Goal: Task Accomplishment & Management: Manage account settings

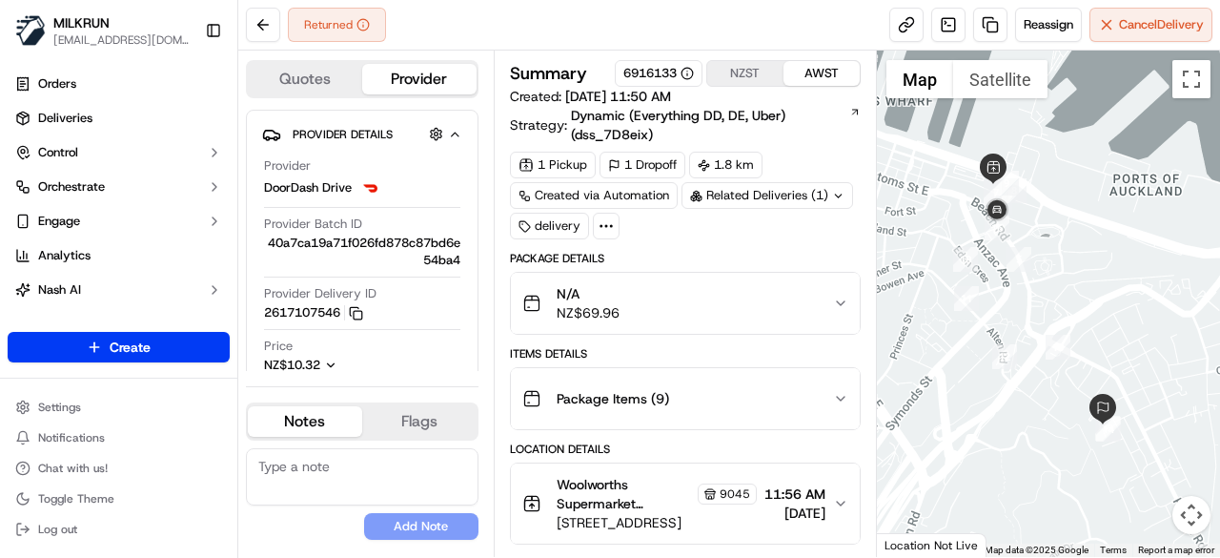
scroll to position [191, 0]
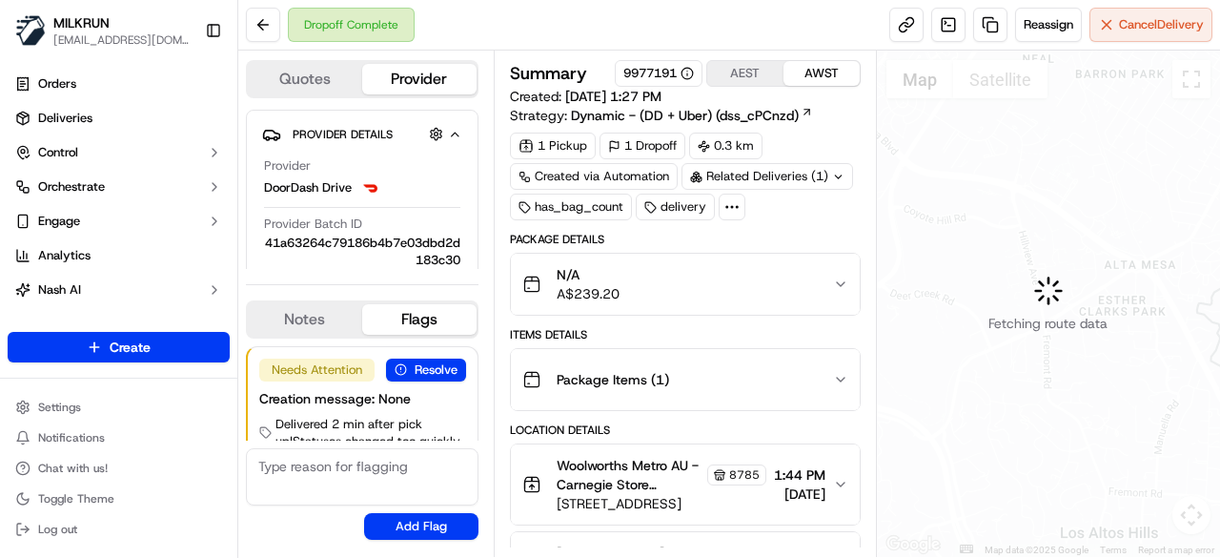
scroll to position [48, 0]
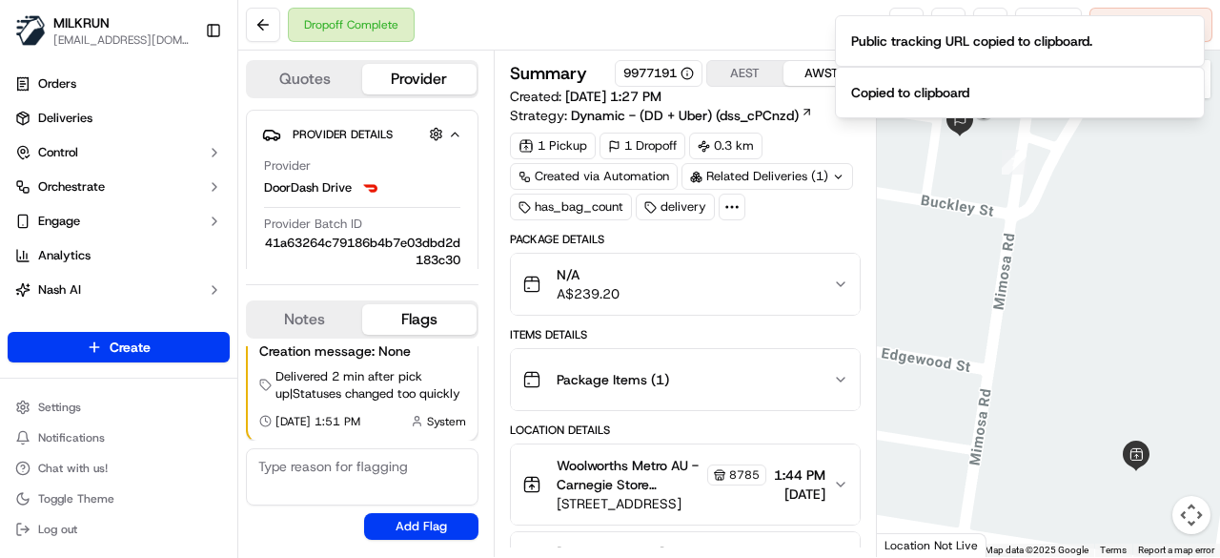
click at [796, 2] on div "Dropoff Complete Reassign Cancel Delivery" at bounding box center [729, 25] width 982 height 51
click at [1189, 36] on icon "Notifications (F8)" at bounding box center [1188, 31] width 15 height 15
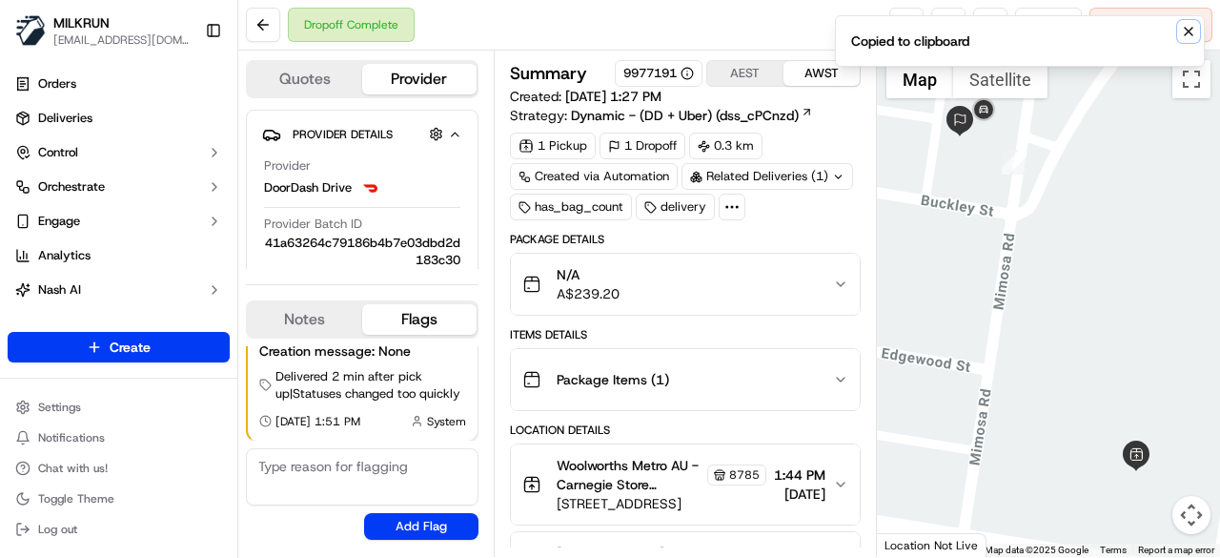
click at [1188, 35] on icon "Notifications (F8)" at bounding box center [1188, 31] width 15 height 15
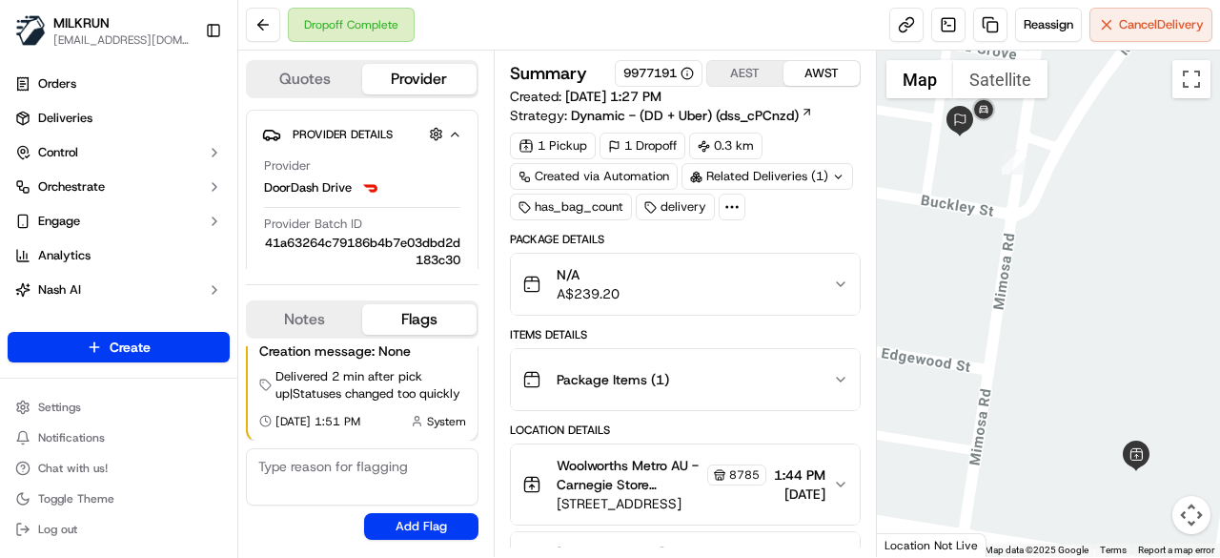
click at [985, 43] on div "Dropoff Complete Reassign Cancel Delivery" at bounding box center [729, 25] width 982 height 51
click at [987, 34] on link at bounding box center [990, 25] width 34 height 34
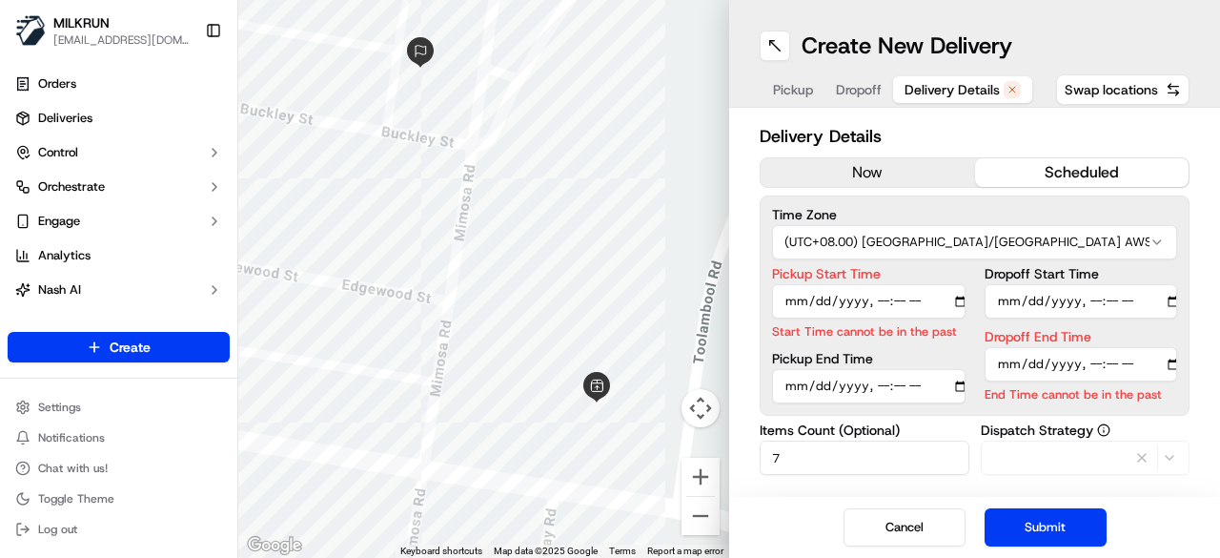
click at [948, 88] on span "Delivery Details" at bounding box center [952, 89] width 95 height 19
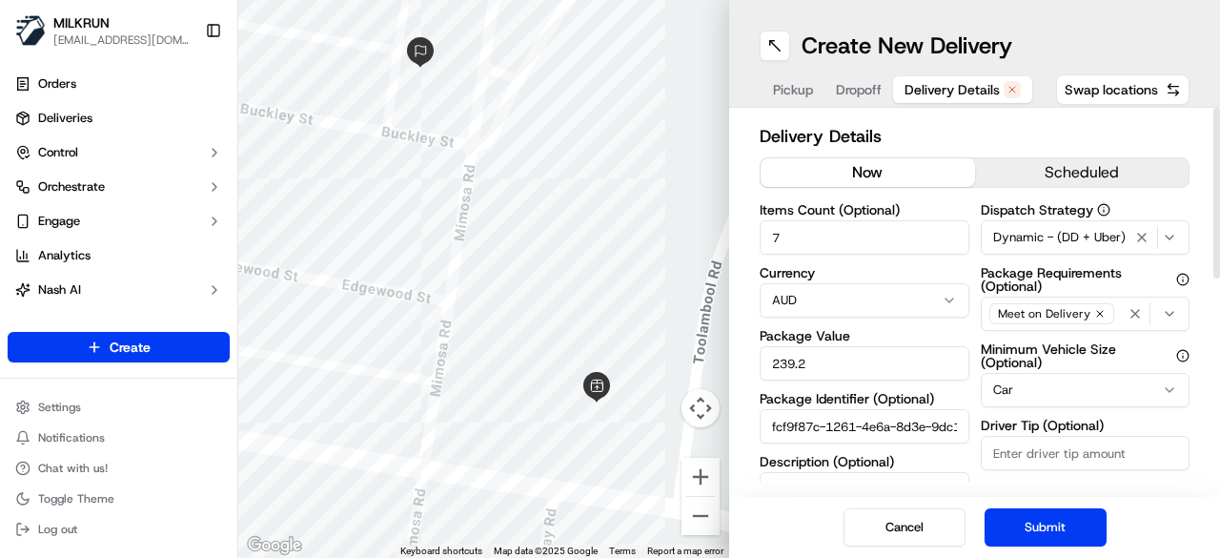
click at [877, 168] on button "now" at bounding box center [868, 172] width 214 height 29
click at [1036, 520] on button "Submit" at bounding box center [1046, 527] width 122 height 38
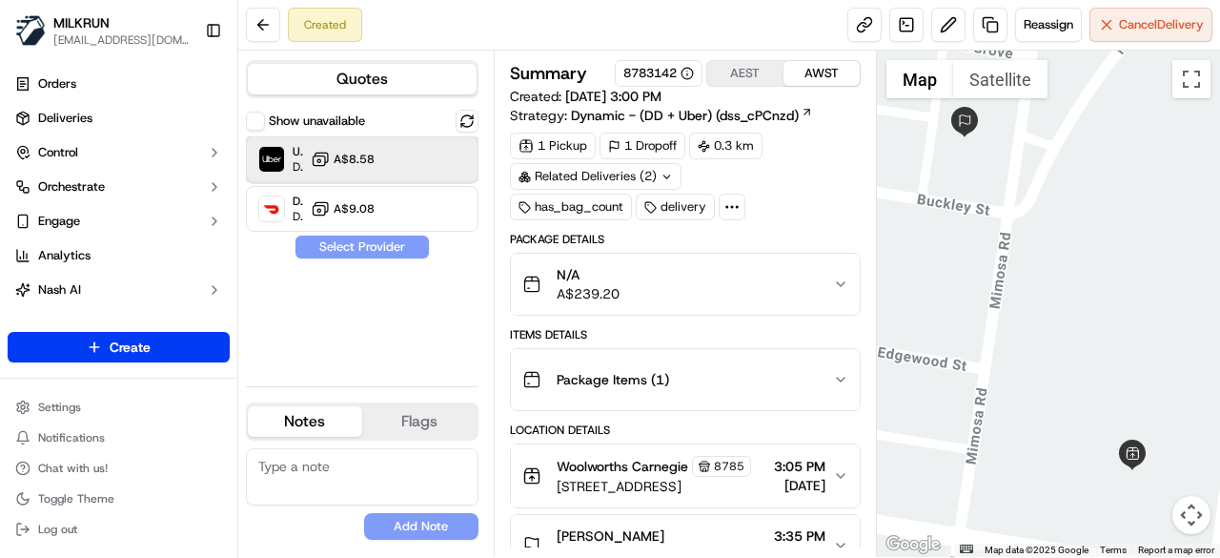
click at [464, 163] on div "Uber Dropoff ETA 24 minutes A$8.58" at bounding box center [362, 159] width 233 height 46
click at [361, 248] on button "Assign Provider" at bounding box center [362, 246] width 135 height 23
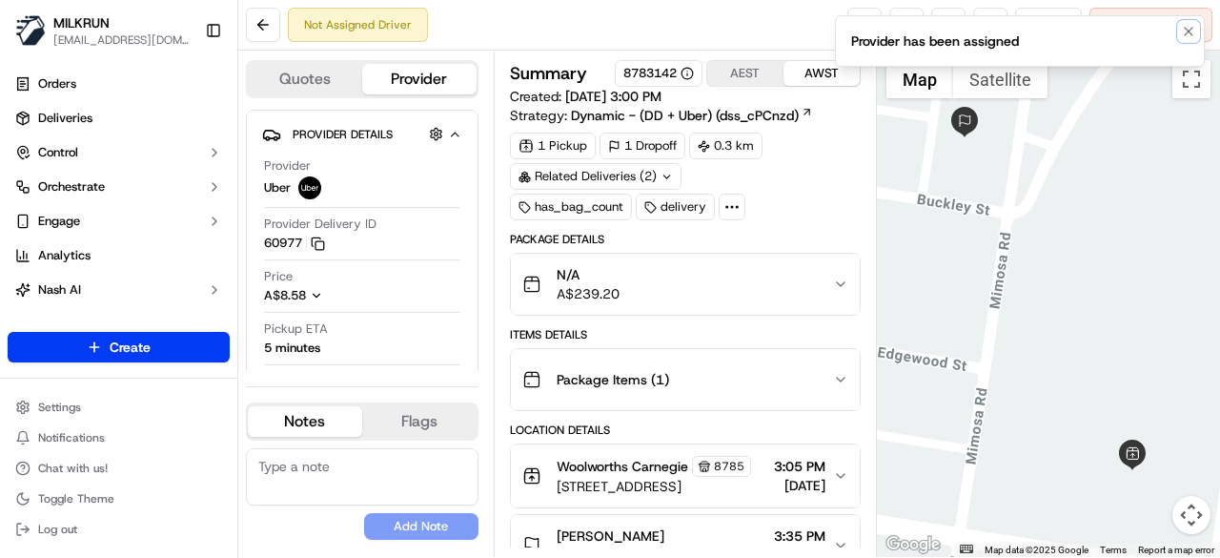
drag, startPoint x: 1193, startPoint y: 31, endPoint x: 1181, endPoint y: 31, distance: 12.4
click at [1193, 33] on icon "Notifications (F8)" at bounding box center [1188, 31] width 15 height 15
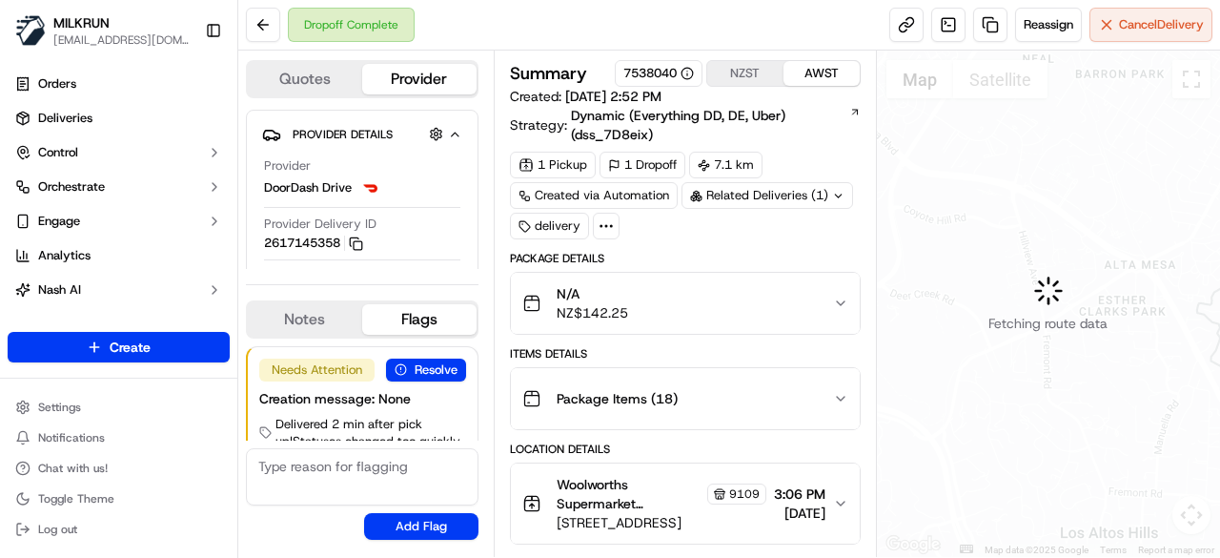
scroll to position [48, 0]
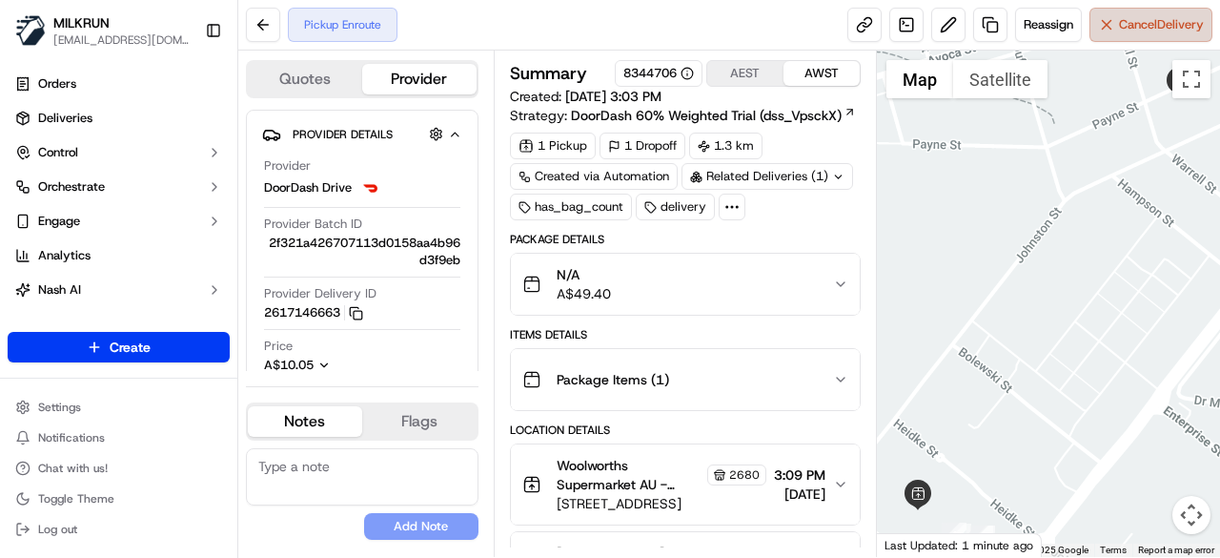
click at [1171, 27] on span "Cancel Delivery" at bounding box center [1161, 24] width 85 height 17
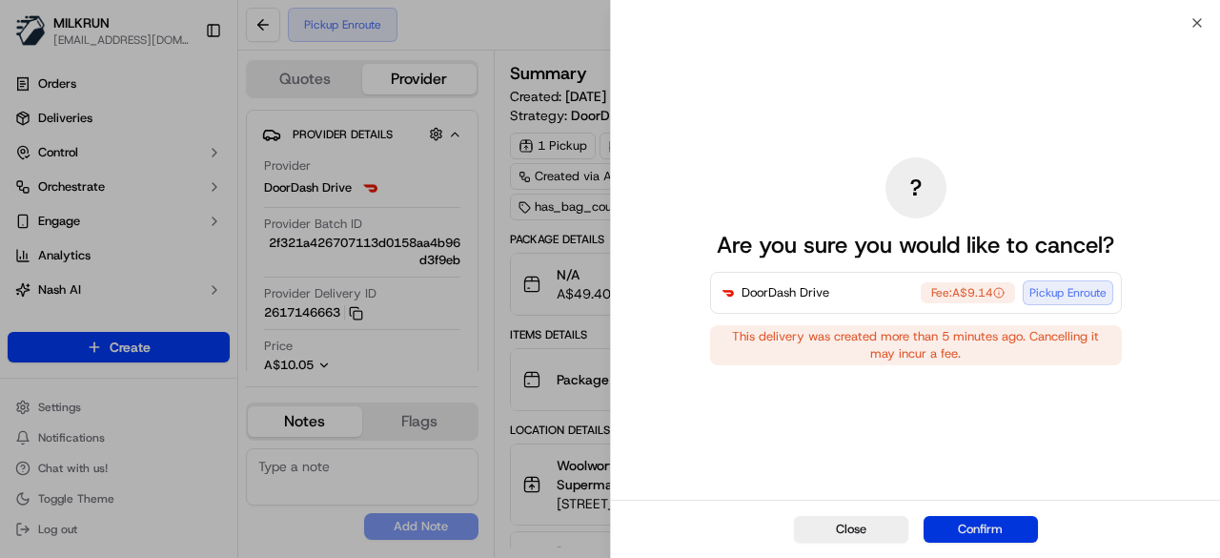
click at [968, 535] on button "Confirm" at bounding box center [981, 529] width 114 height 27
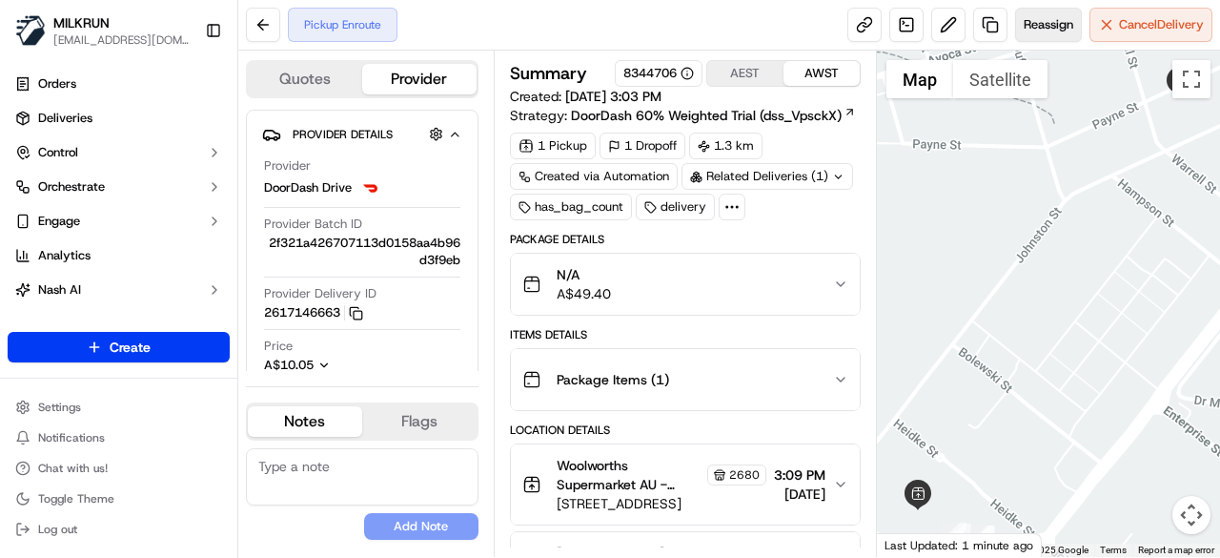
click at [1047, 20] on span "Reassign" at bounding box center [1049, 24] width 50 height 17
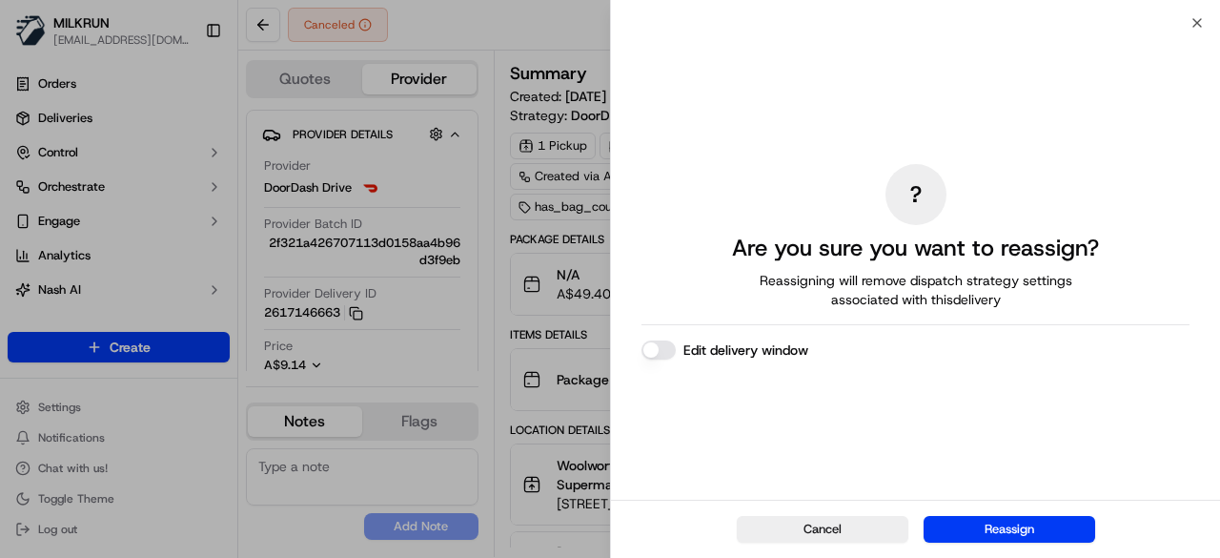
click at [1014, 529] on button "Reassign" at bounding box center [1010, 529] width 172 height 27
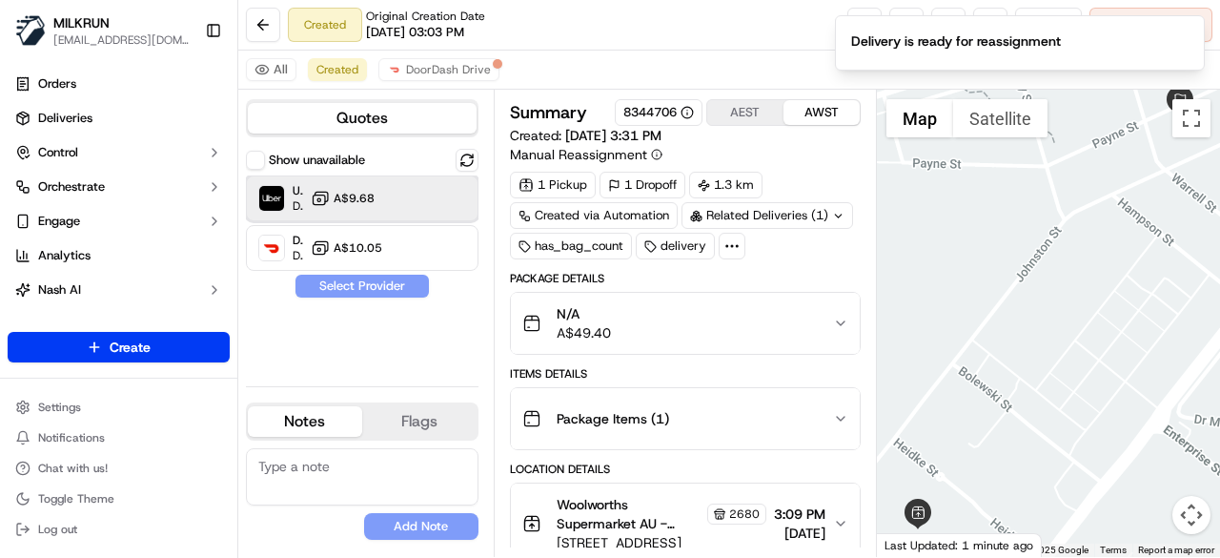
drag, startPoint x: 467, startPoint y: 197, endPoint x: 412, endPoint y: 232, distance: 65.1
click at [463, 197] on div "Uber Dropoff ETA 22 minutes A$9.68" at bounding box center [362, 198] width 233 height 46
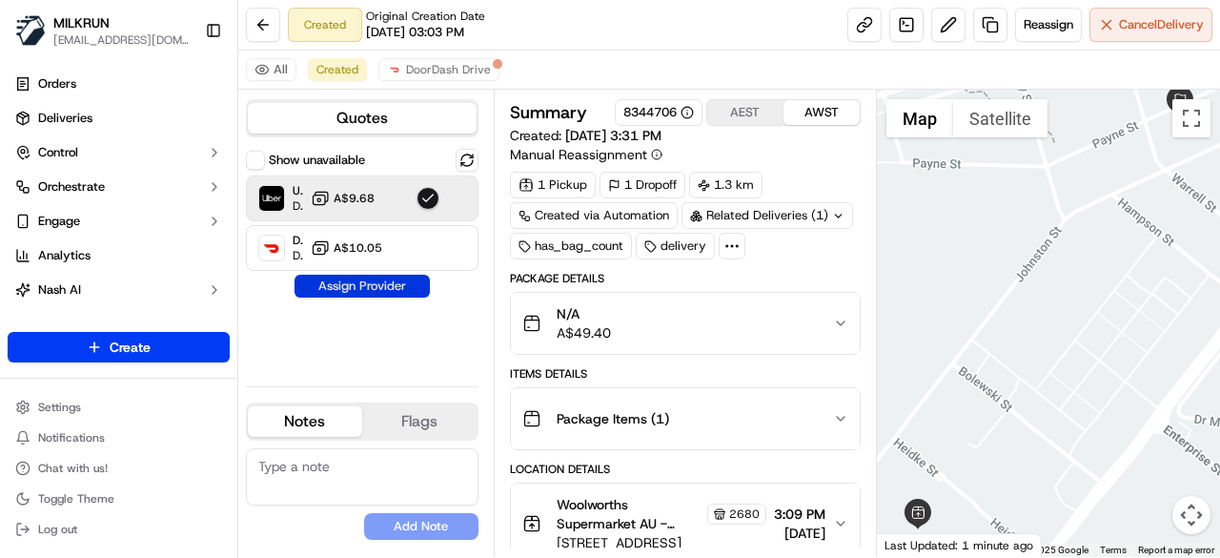
click at [380, 288] on button "Assign Provider" at bounding box center [362, 286] width 135 height 23
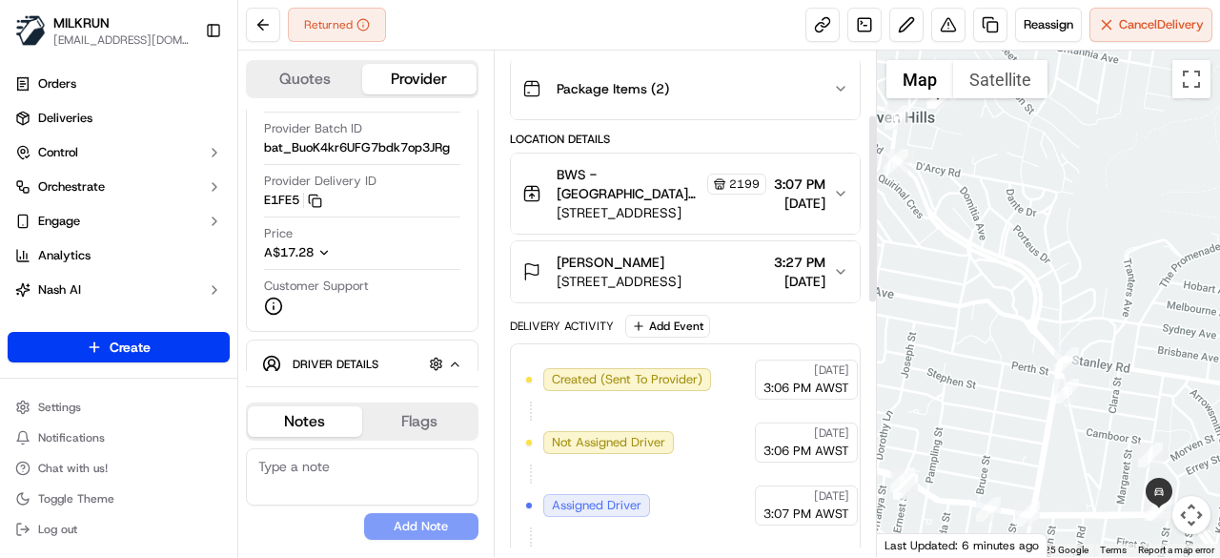
scroll to position [171, 0]
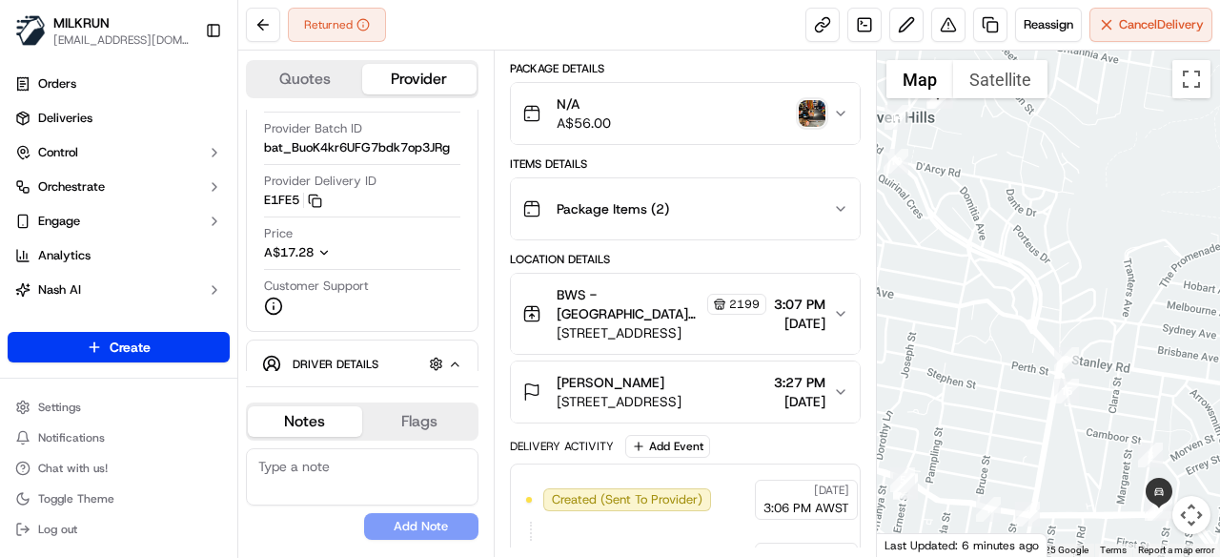
click at [810, 112] on img "button" at bounding box center [812, 113] width 27 height 27
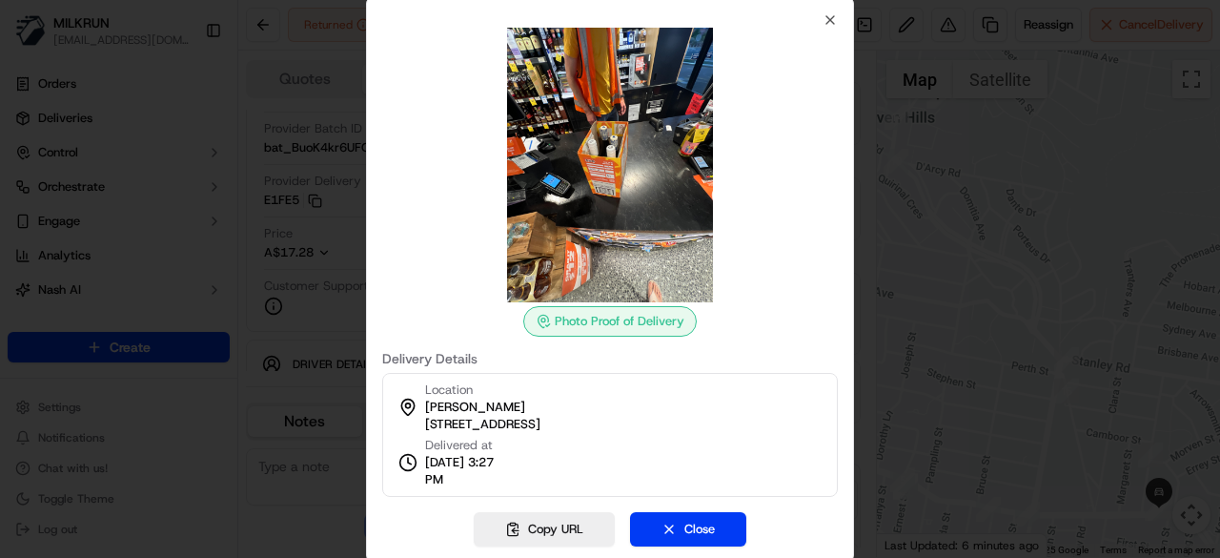
click at [893, 216] on div at bounding box center [610, 279] width 1220 height 558
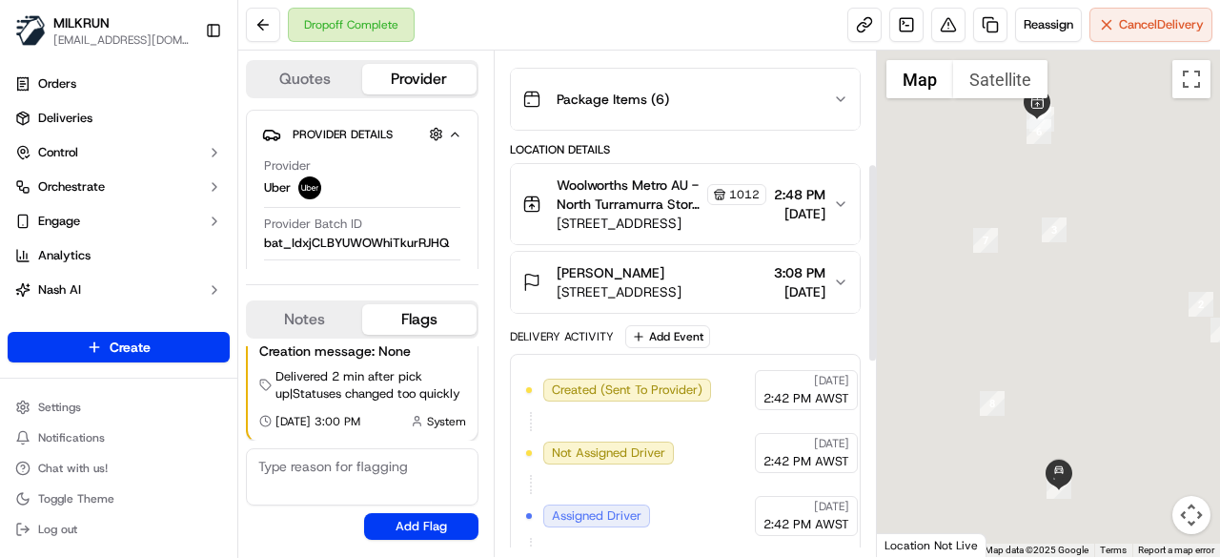
scroll to position [286, 0]
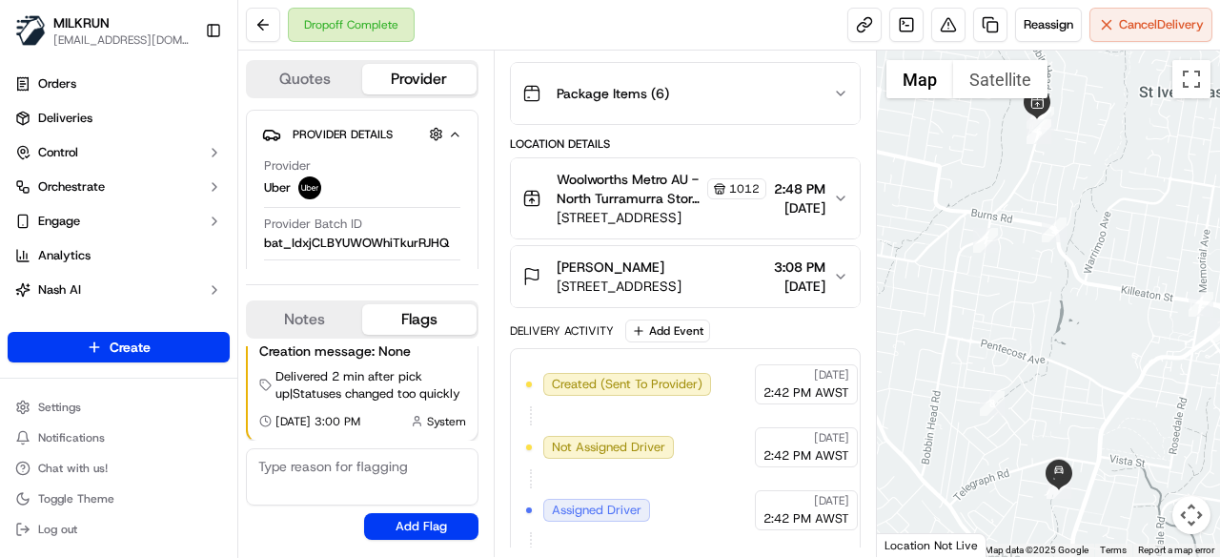
drag, startPoint x: 658, startPoint y: 258, endPoint x: 547, endPoint y: 255, distance: 110.6
click at [547, 257] on div "Antonia Mallia 20 Hope St, Pymble, NSW 2073, AU" at bounding box center [601, 276] width 159 height 38
copy span "Antonia Mallia"
click at [252, 18] on button at bounding box center [263, 25] width 34 height 34
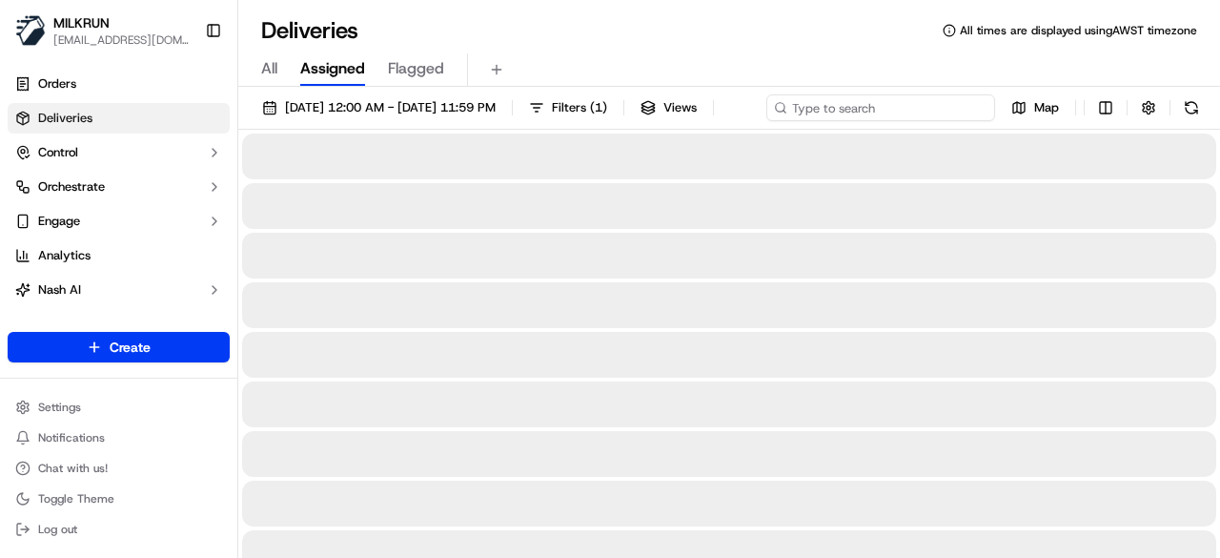
click at [906, 114] on div "16/09/2025 12:00 AM - 16/09/2025 11:59 PM Filters ( 1 ) Views Map" at bounding box center [729, 111] width 982 height 35
paste input "Antonia Mallia"
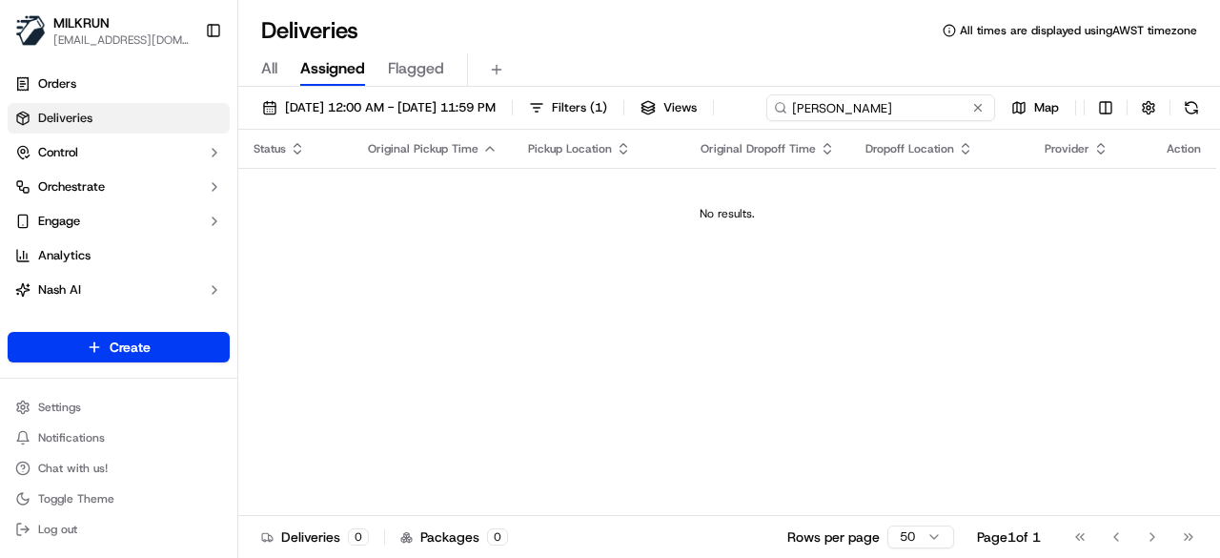
click at [766, 121] on input "Antonia Mallia" at bounding box center [880, 107] width 229 height 27
type input "Antonia Mallia"
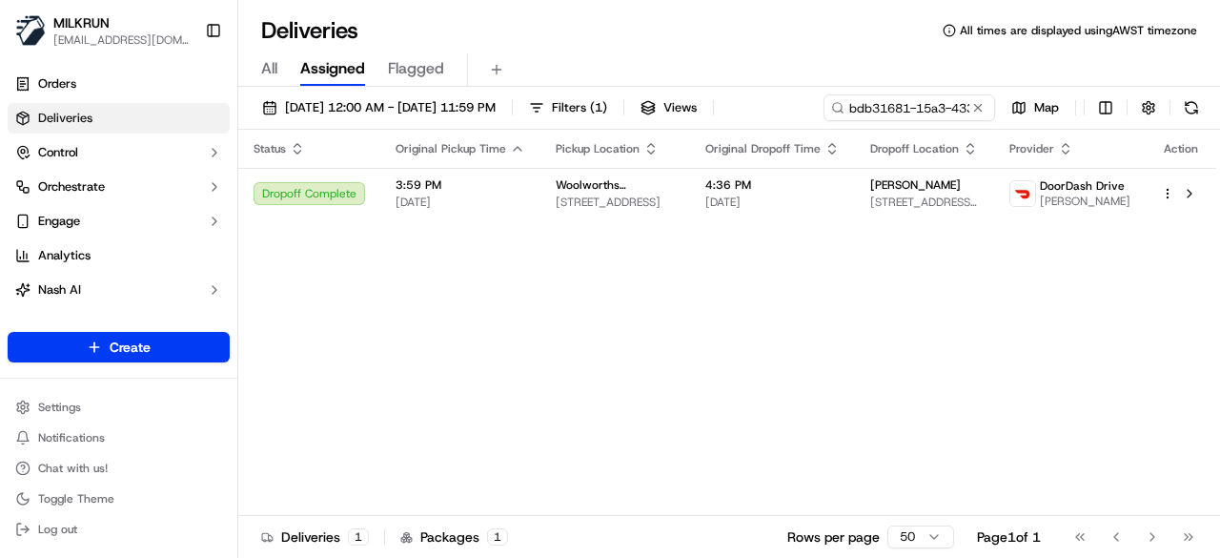
click at [978, 112] on button at bounding box center [977, 107] width 19 height 19
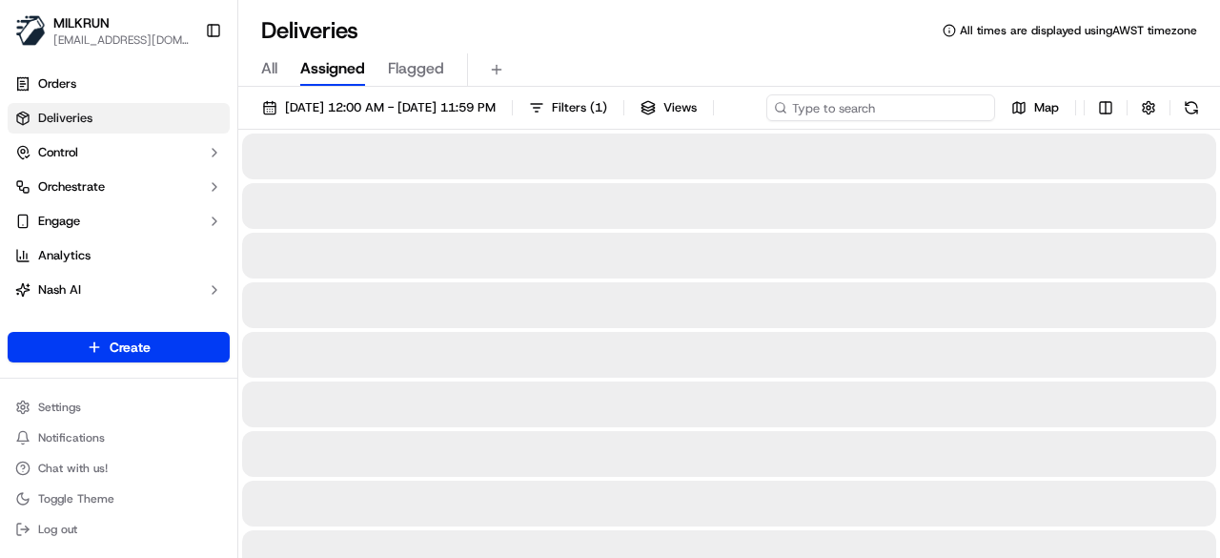
click at [944, 107] on div "[DATE] 12:00 AM - [DATE] 11:59 PM Filters ( 1 ) Views Map" at bounding box center [729, 111] width 982 height 35
paste input "[EMAIL_ADDRESS][DOMAIN_NAME]"
type input "[EMAIL_ADDRESS][DOMAIN_NAME]"
click at [326, 106] on span "[DATE] 12:00 AM - [DATE] 11:59 PM" at bounding box center [390, 107] width 211 height 17
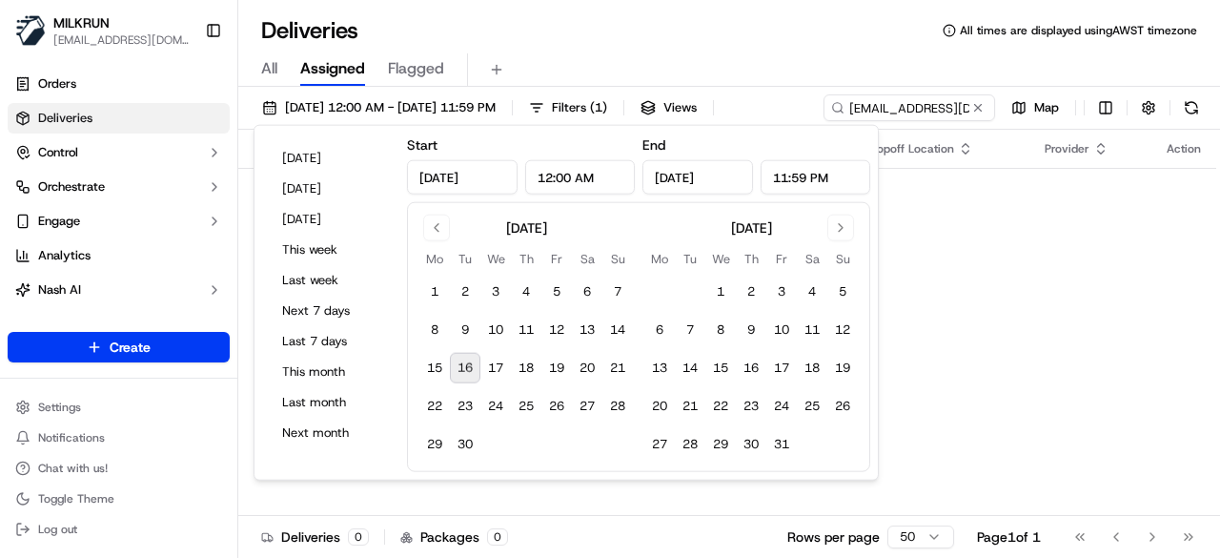
click at [473, 363] on button "16" at bounding box center [465, 368] width 31 height 31
type input "[DATE]"
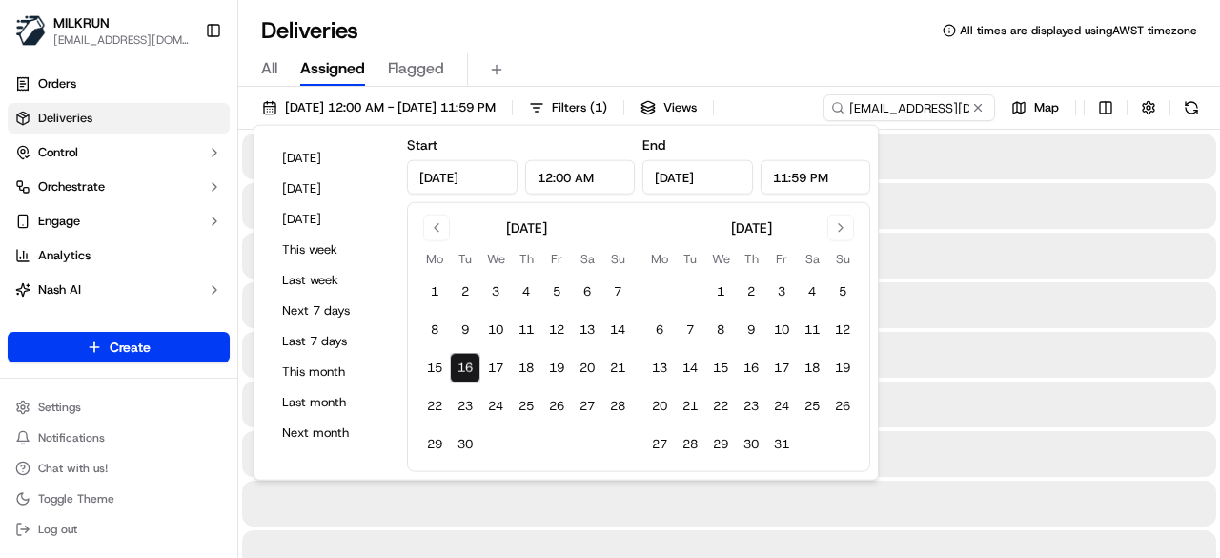
click at [1080, 222] on div at bounding box center [729, 206] width 974 height 46
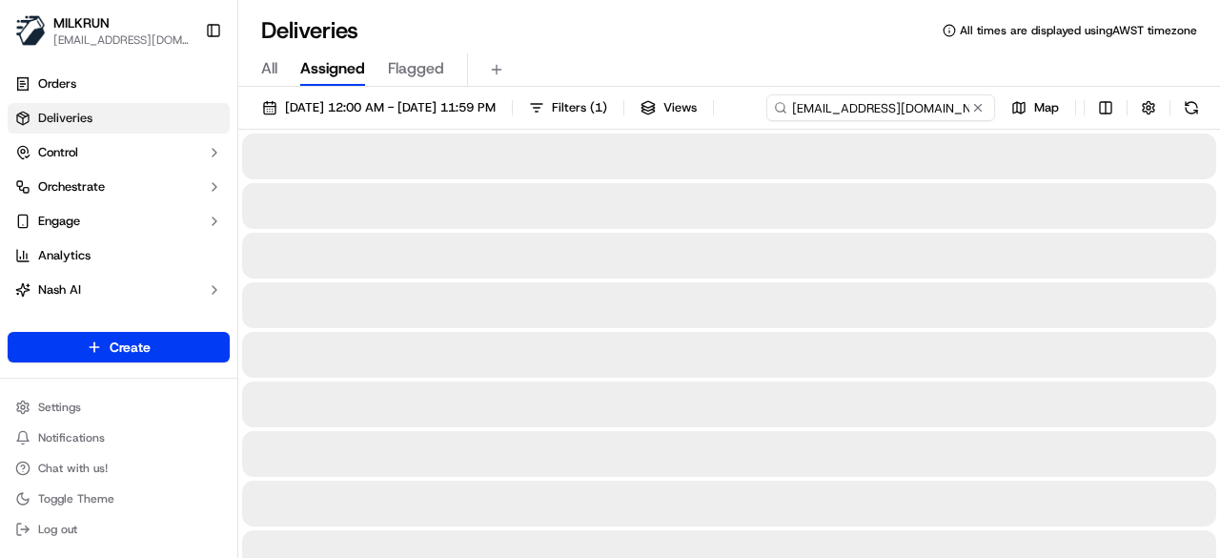
click at [869, 110] on div "16/09/2025 12:00 AM - 16/09/2025 11:59 PM Filters ( 1 ) Views nancymallia@yahoo…" at bounding box center [729, 111] width 982 height 35
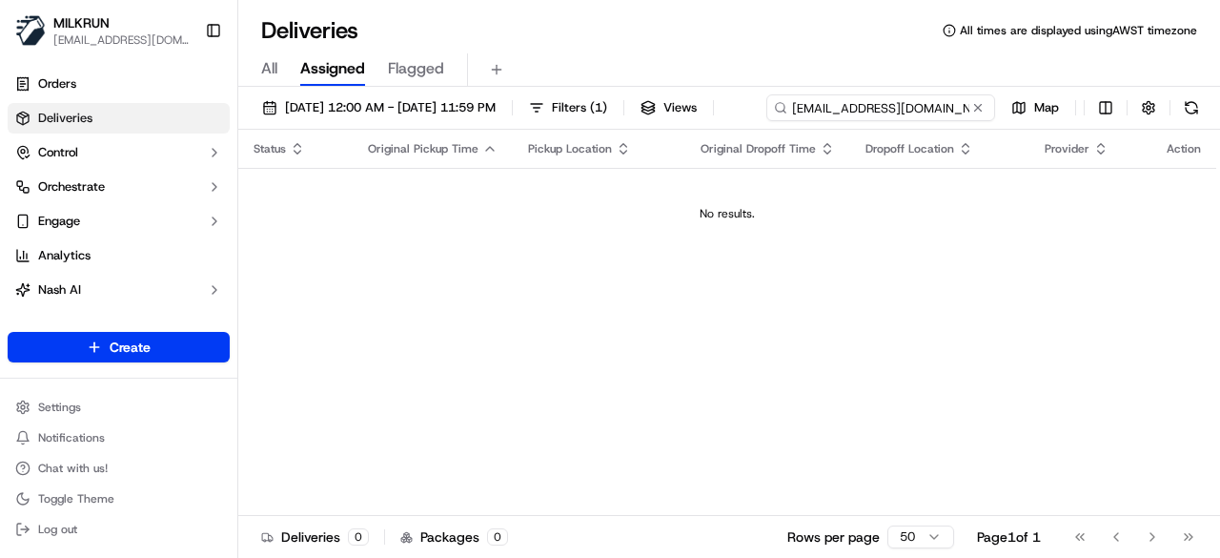
click at [766, 121] on input "nancymallia@yahoo.com.au" at bounding box center [880, 107] width 229 height 27
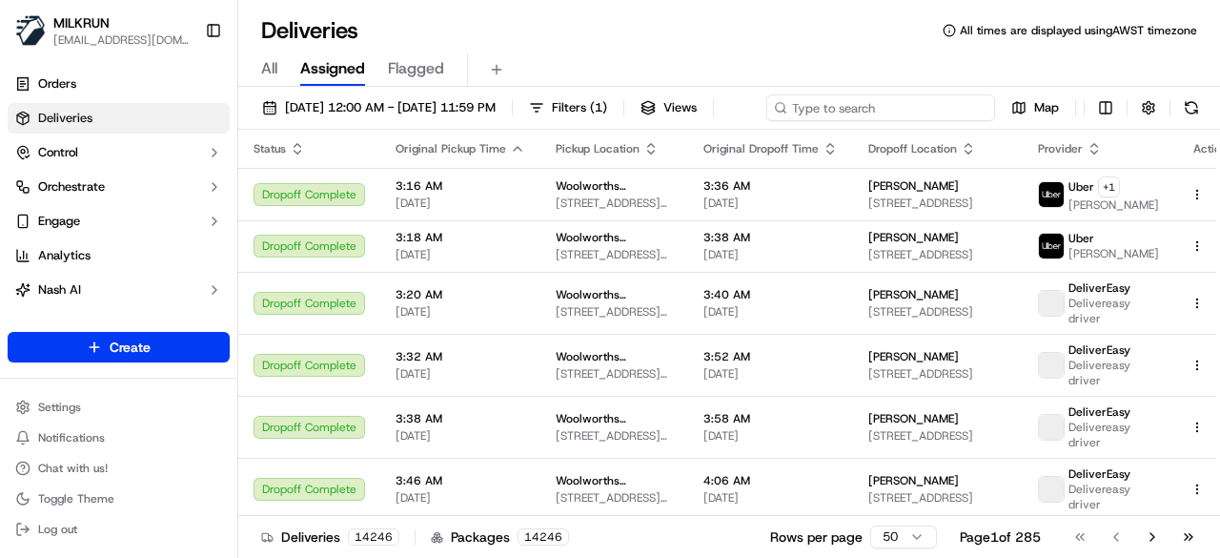
paste input "Antonia Mallia"
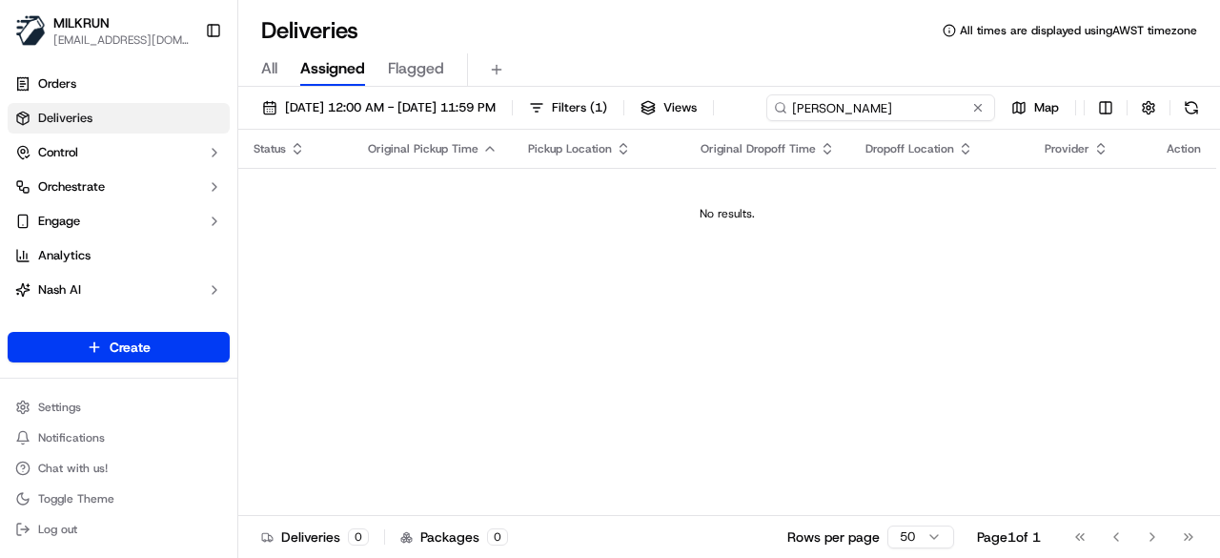
click at [766, 121] on input "Antonia Mallia" at bounding box center [880, 107] width 229 height 27
paste input "7617aded-c2de-4794-ac57-fbfe28adf11f"
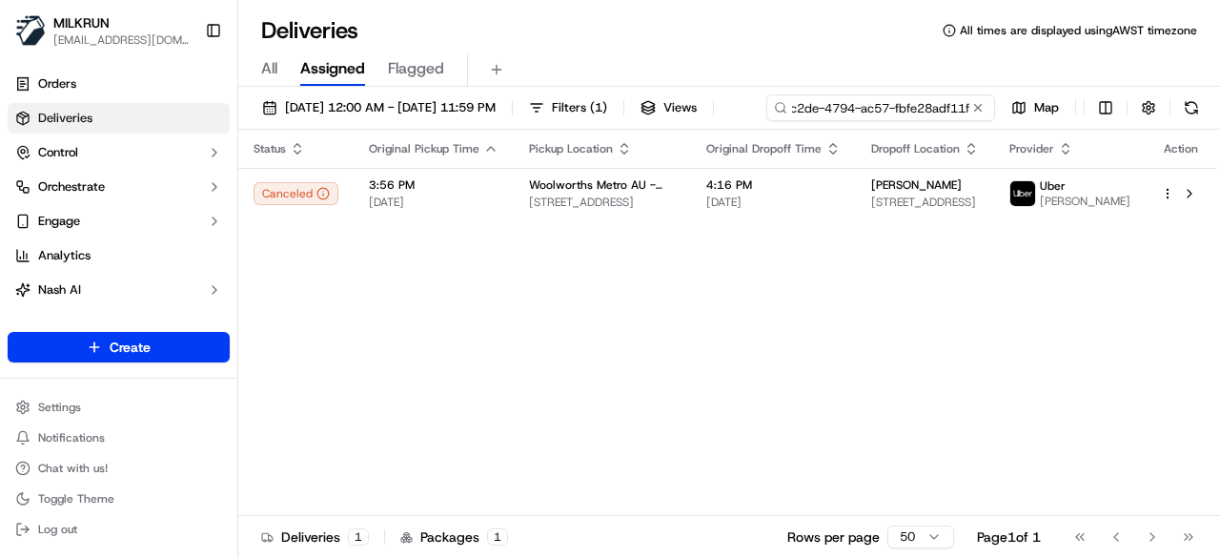
type input "7617aded-c2de-4794-ac57-fbfe28adf11f"
click at [591, 190] on table "Status Original Pickup Time Pickup Location Original Dropoff Time Dropoff Locat…" at bounding box center [727, 175] width 978 height 90
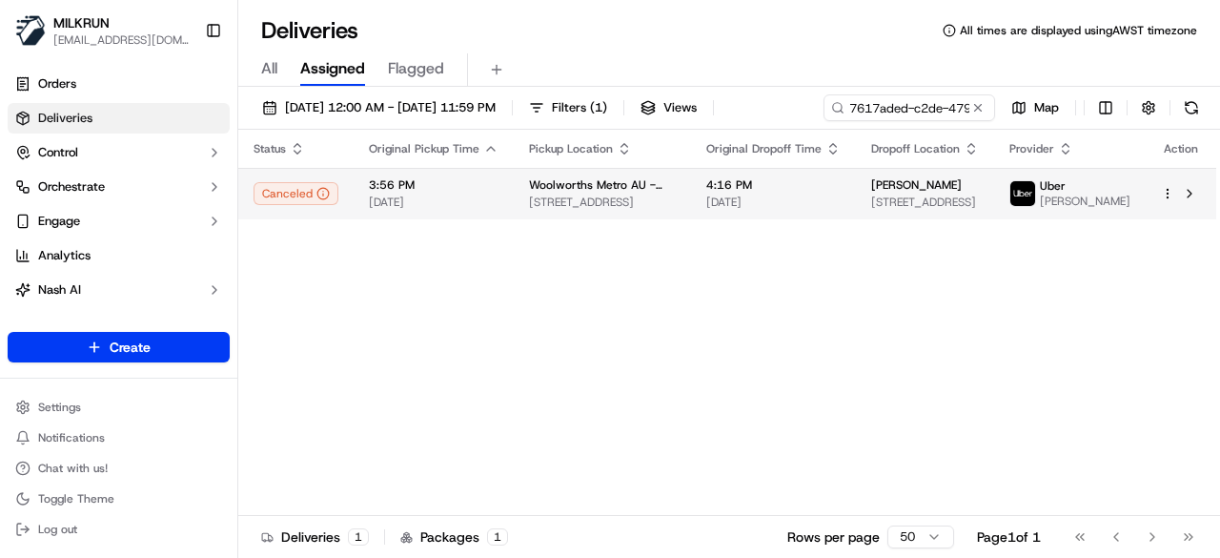
click at [592, 190] on span "Woolworths Metro AU - North Turramurra" at bounding box center [602, 184] width 147 height 15
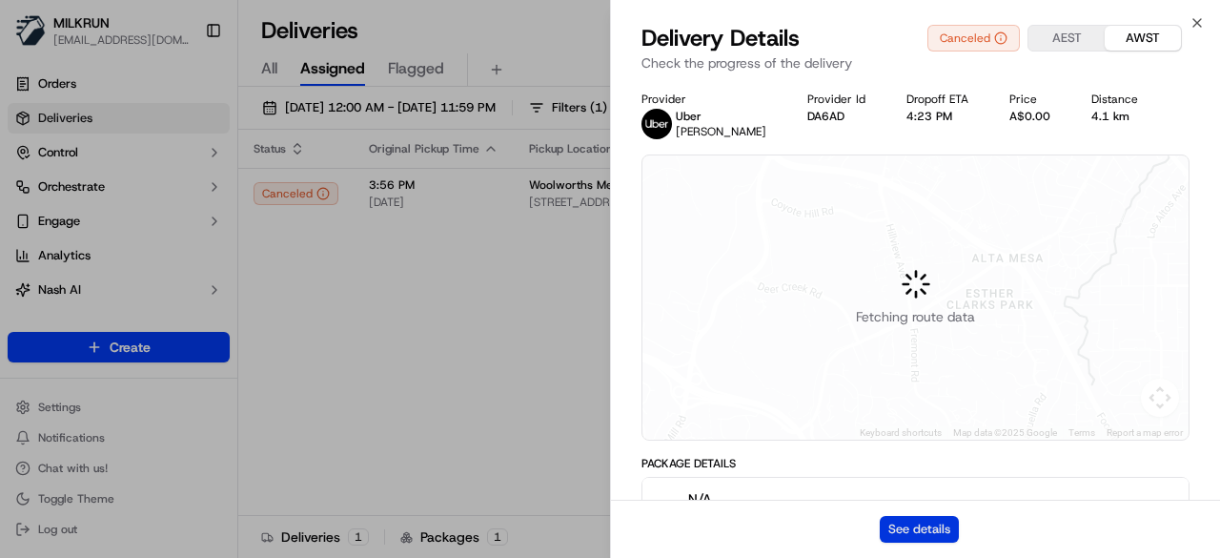
click at [919, 519] on button "See details" at bounding box center [919, 529] width 79 height 27
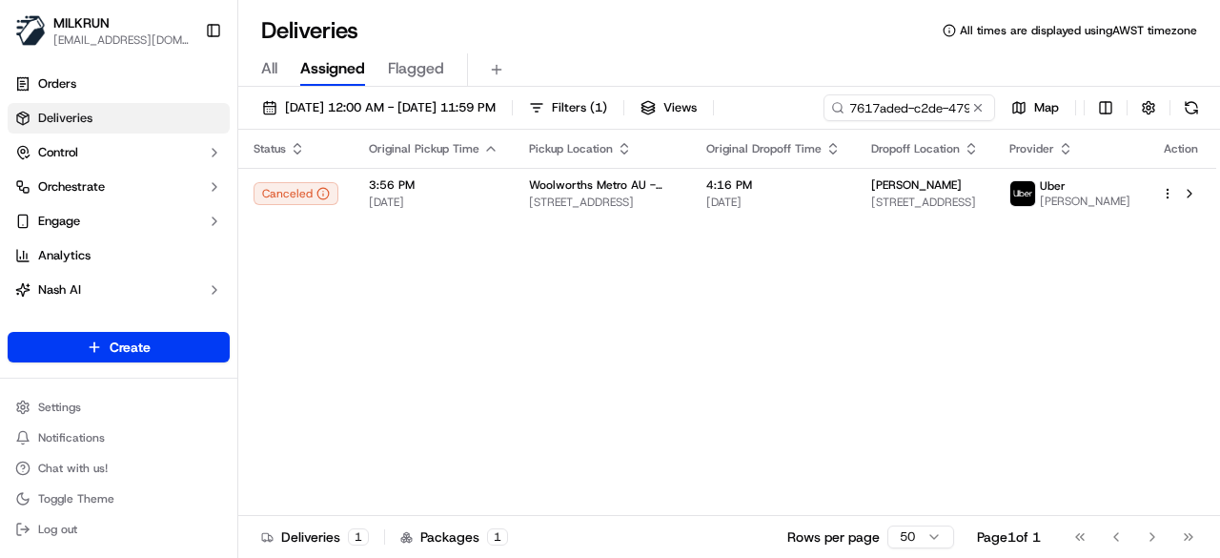
click at [982, 104] on button at bounding box center [977, 107] width 19 height 19
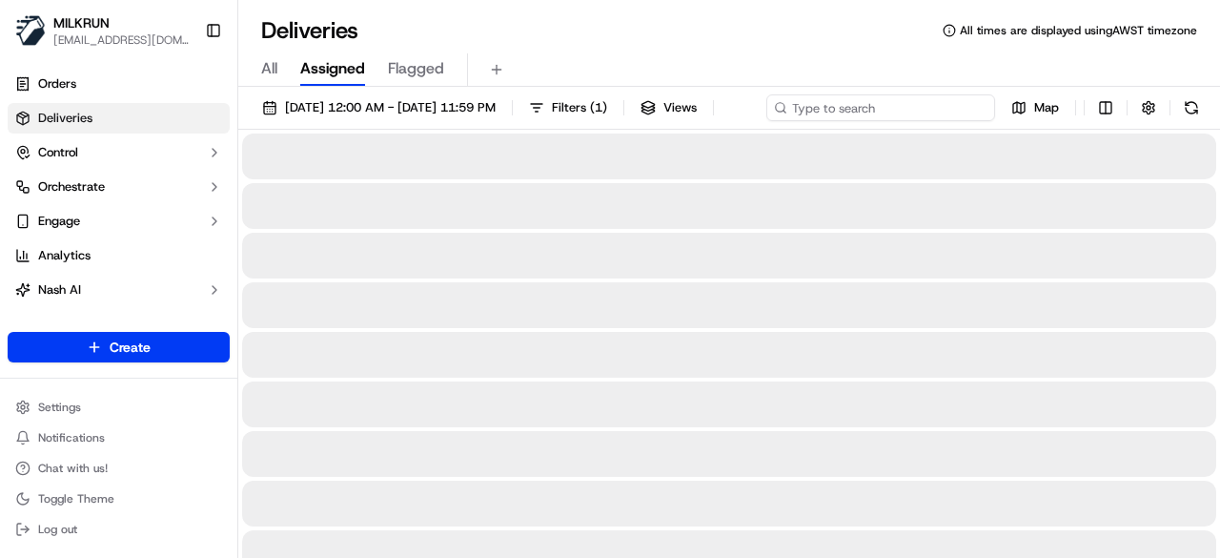
click at [896, 112] on div "16/09/2025 12:00 AM - 16/09/2025 11:59 PM Filters ( 1 ) Views Map" at bounding box center [729, 111] width 982 height 35
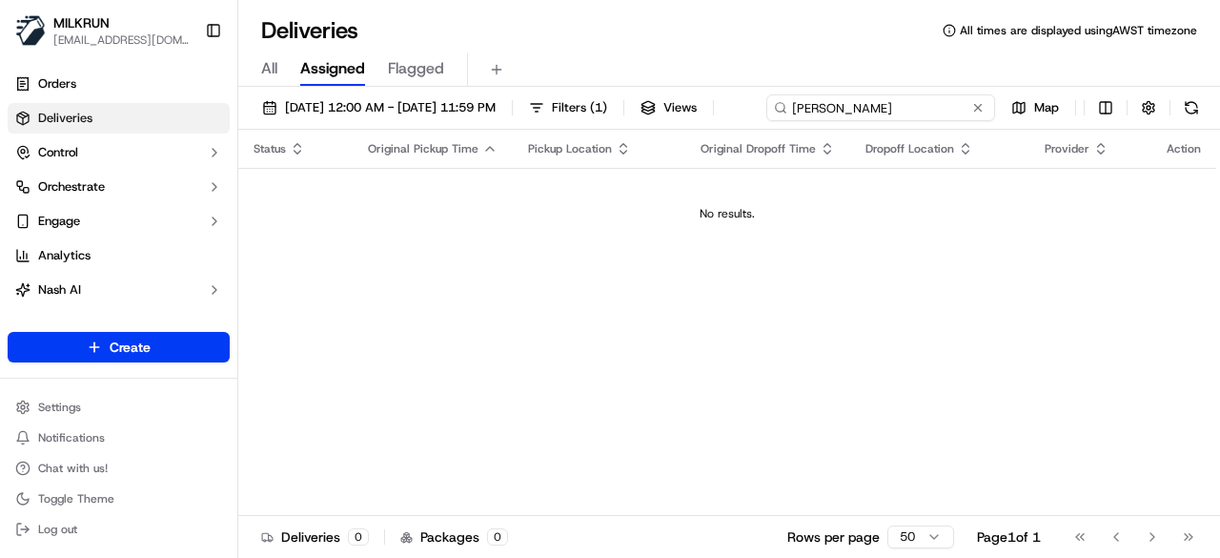
click at [766, 121] on input "Nancy Malia" at bounding box center [880, 107] width 229 height 27
type input "Nancy Mallia"
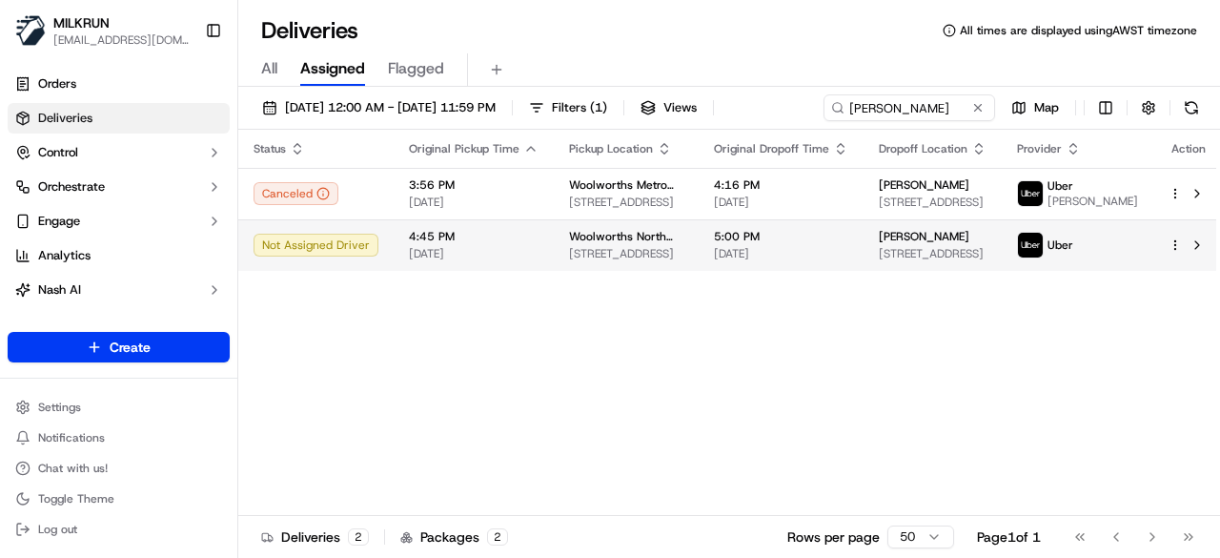
click at [642, 284] on body "MILKRUN pmonzon@woolworths.com.au Toggle Sidebar Orders Deliveries Control Orch…" at bounding box center [610, 279] width 1220 height 558
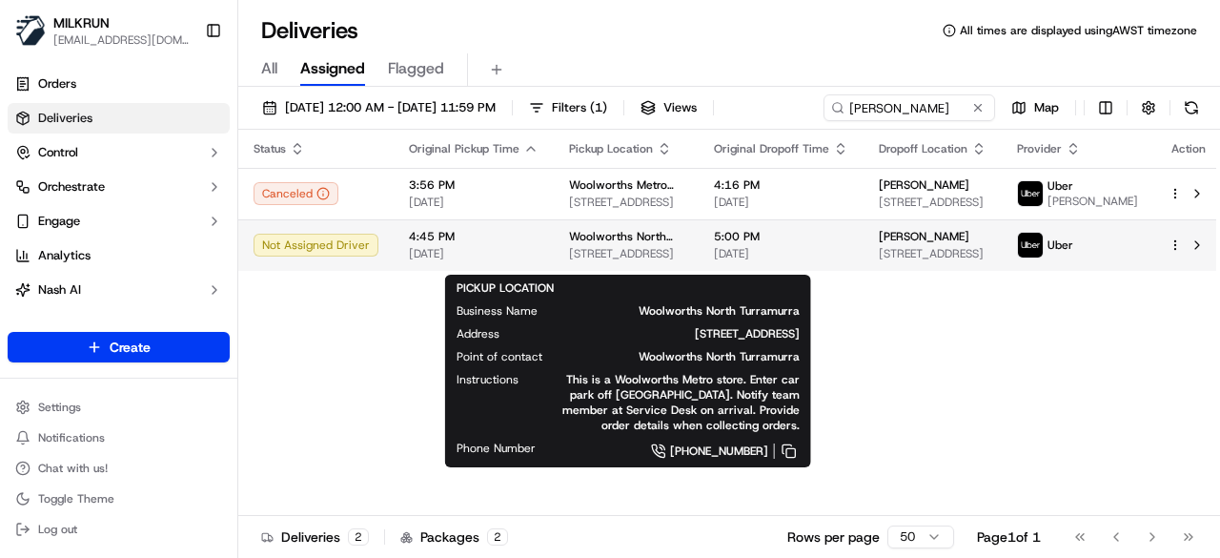
click at [665, 258] on span "290 Bobbin Head Rd, North Turramurra, NSW 2074, AU" at bounding box center [626, 253] width 114 height 15
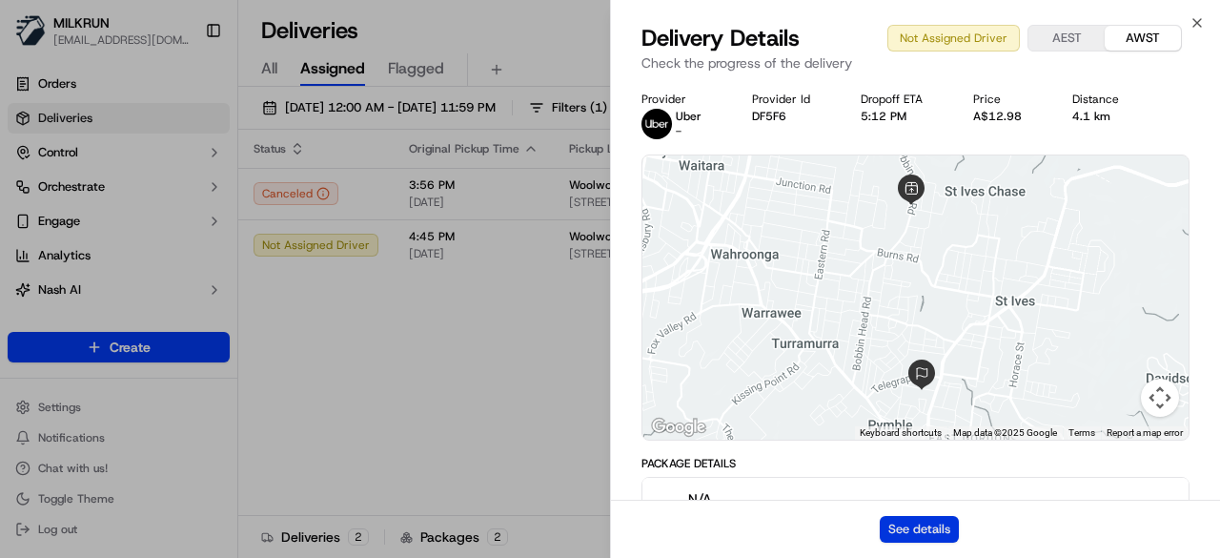
click at [921, 531] on button "See details" at bounding box center [919, 529] width 79 height 27
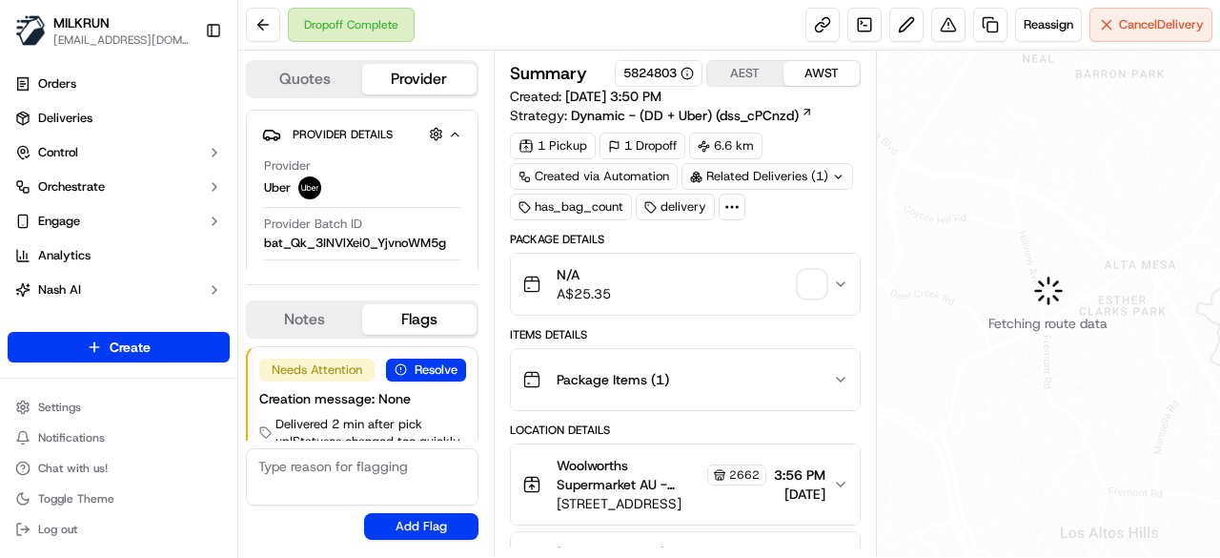
scroll to position [48, 0]
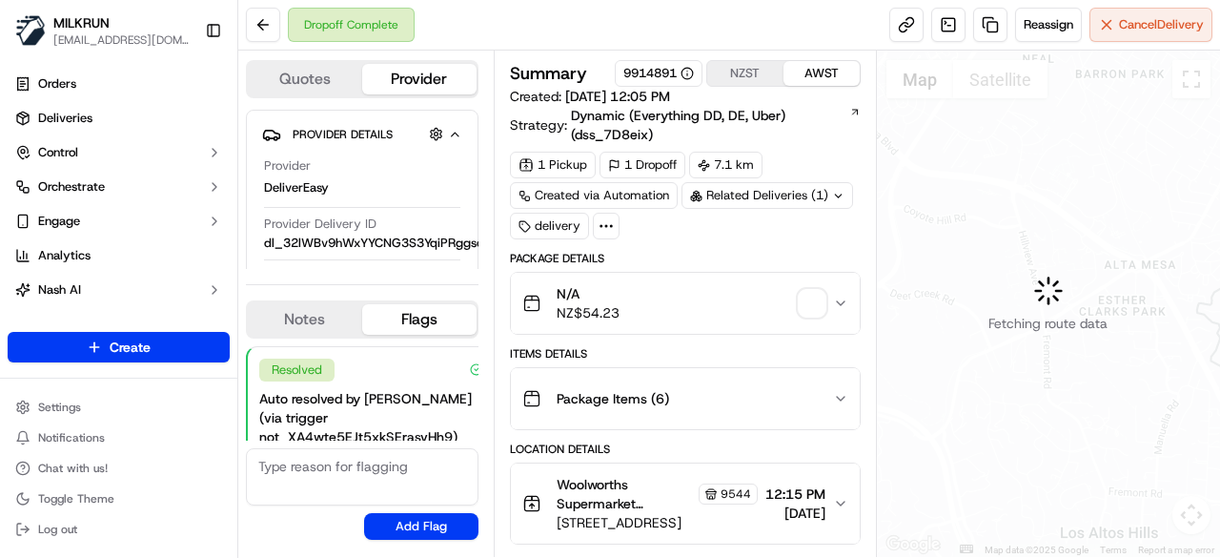
scroll to position [504, 0]
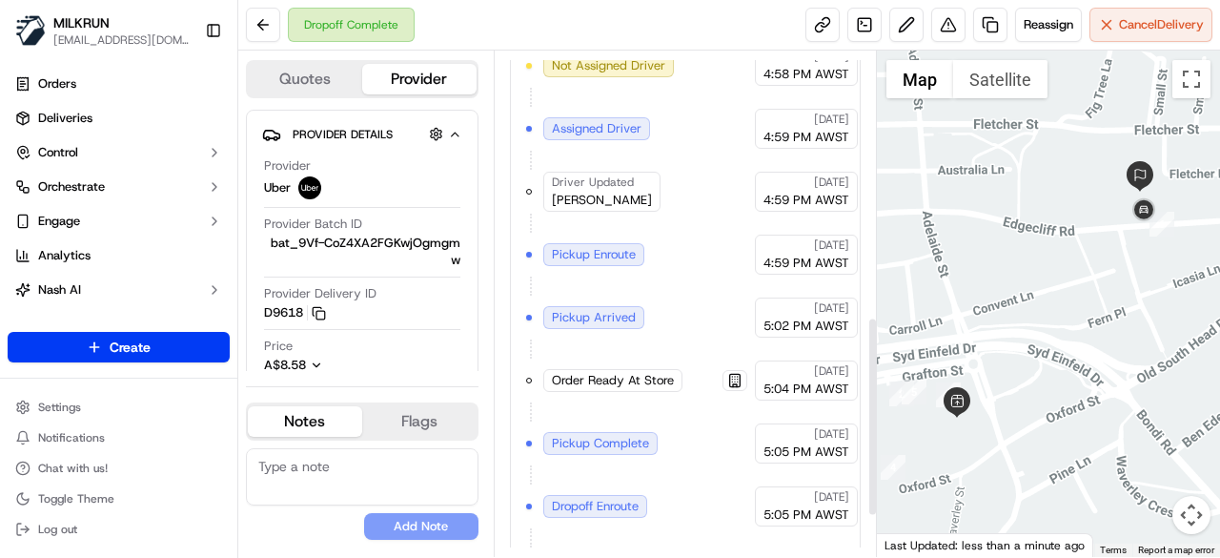
scroll to position [763, 0]
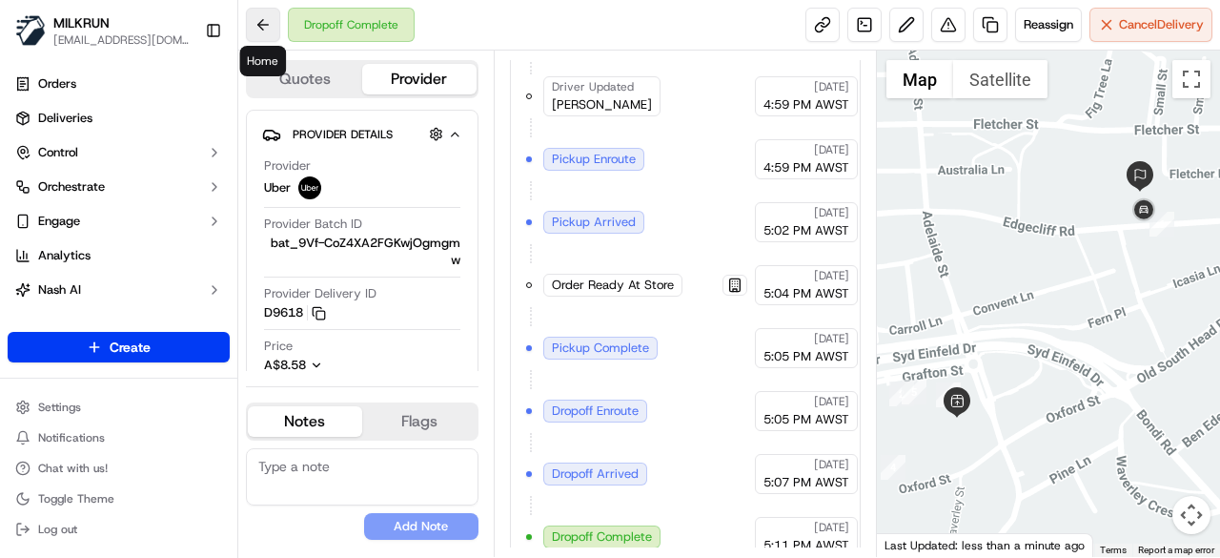
click at [248, 17] on button at bounding box center [263, 25] width 34 height 34
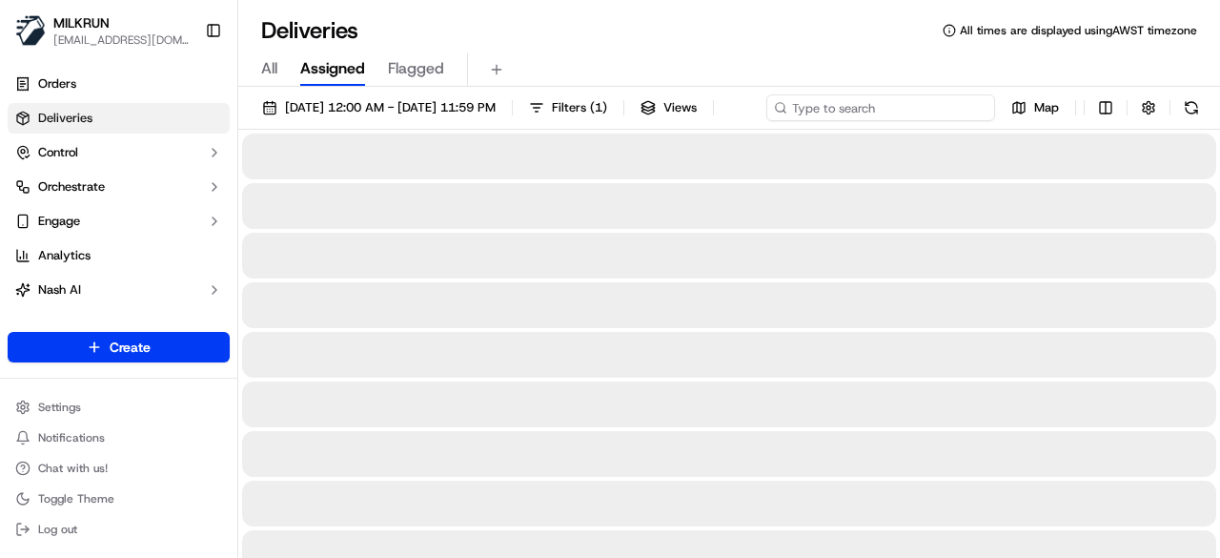
click at [877, 102] on div "16/09/2025 12:00 AM - 16/09/2025 11:59 PM Filters ( 1 ) Views Map" at bounding box center [729, 111] width 982 height 35
paste input "df16a8b0-631c-4231-9115-00ecfd9bb1df"
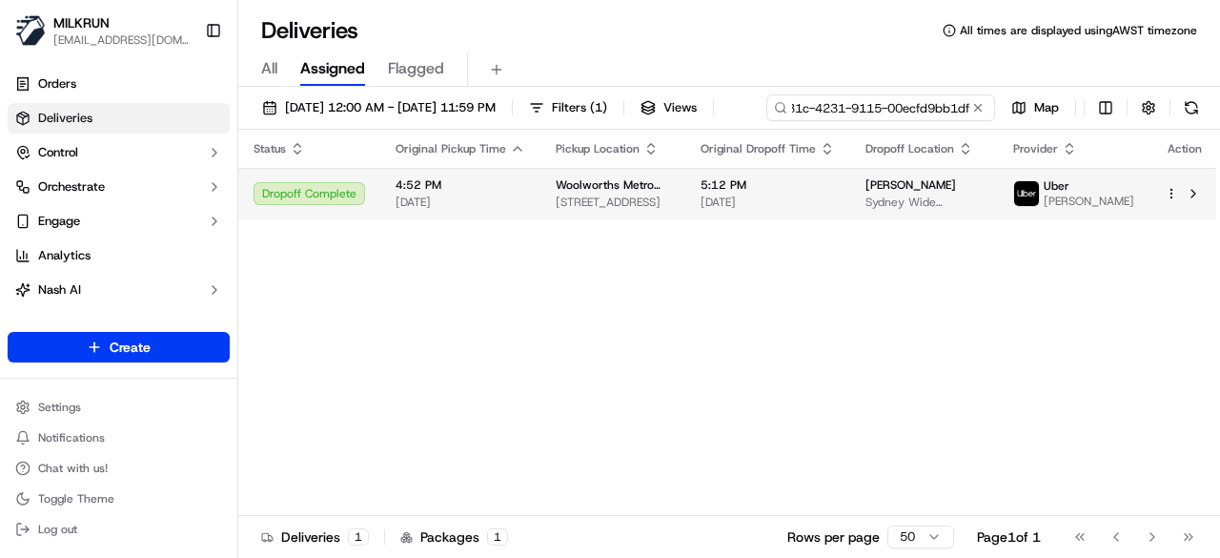
type input "df16a8b0-631c-4231-9115-00ecfd9bb1df"
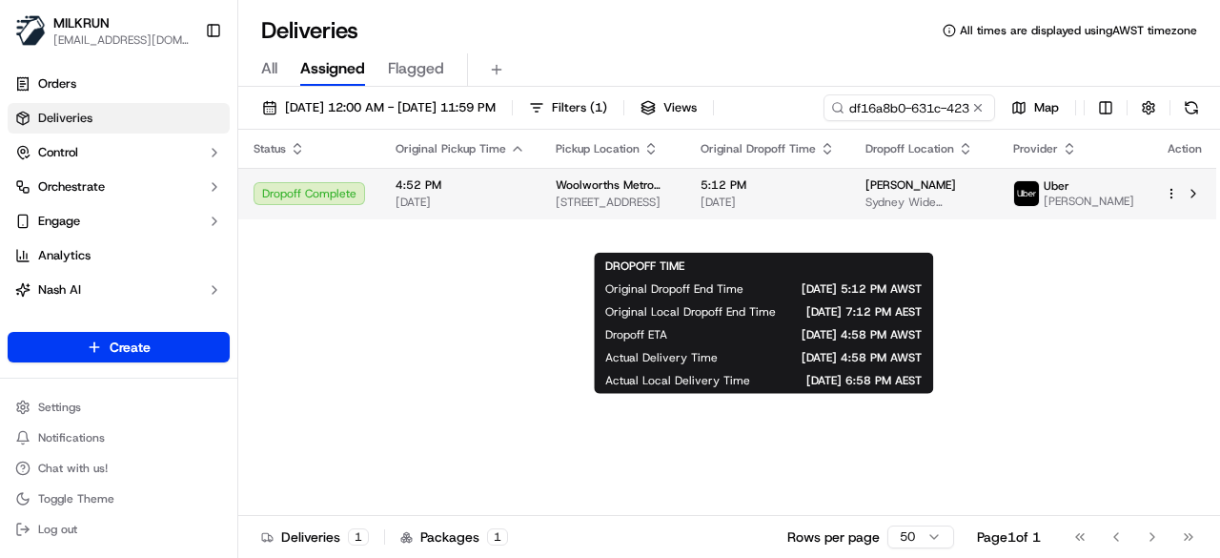
click at [825, 229] on body "MILKRUN pmonzon@woolworths.com.au Toggle Sidebar Orders Deliveries Control Orch…" at bounding box center [610, 279] width 1220 height 558
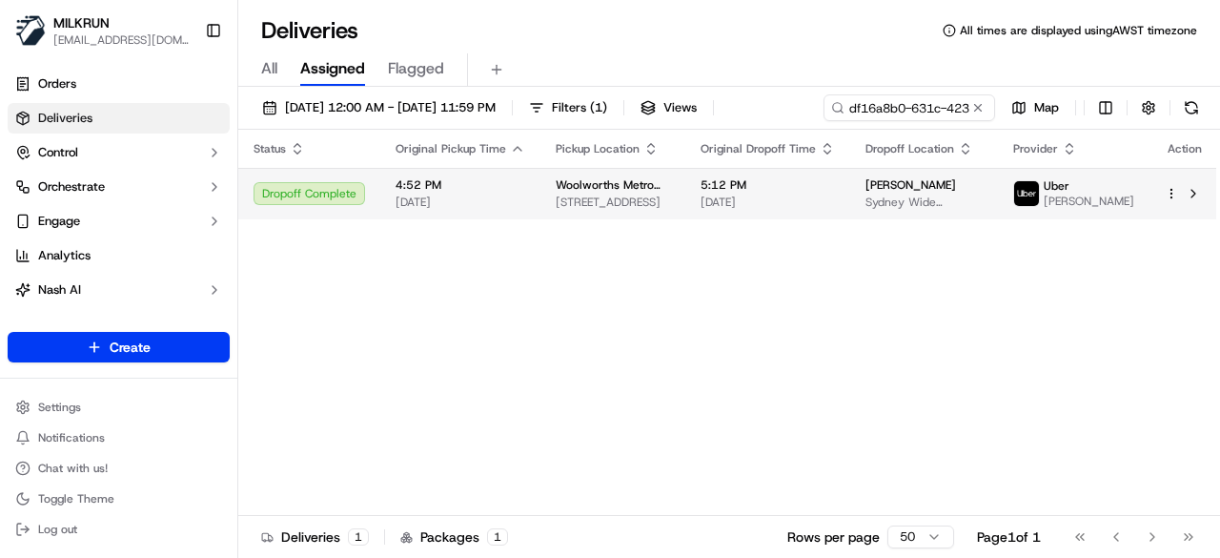
click at [812, 180] on td "5:12 PM 16/09/2025" at bounding box center [767, 193] width 165 height 51
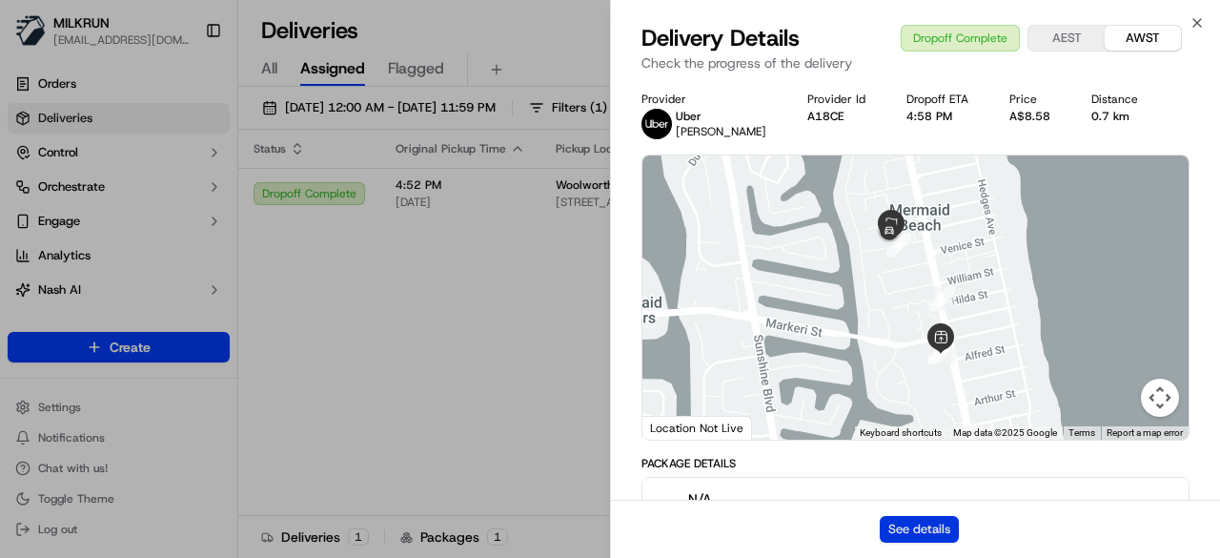
click at [909, 516] on button "See details" at bounding box center [919, 529] width 79 height 27
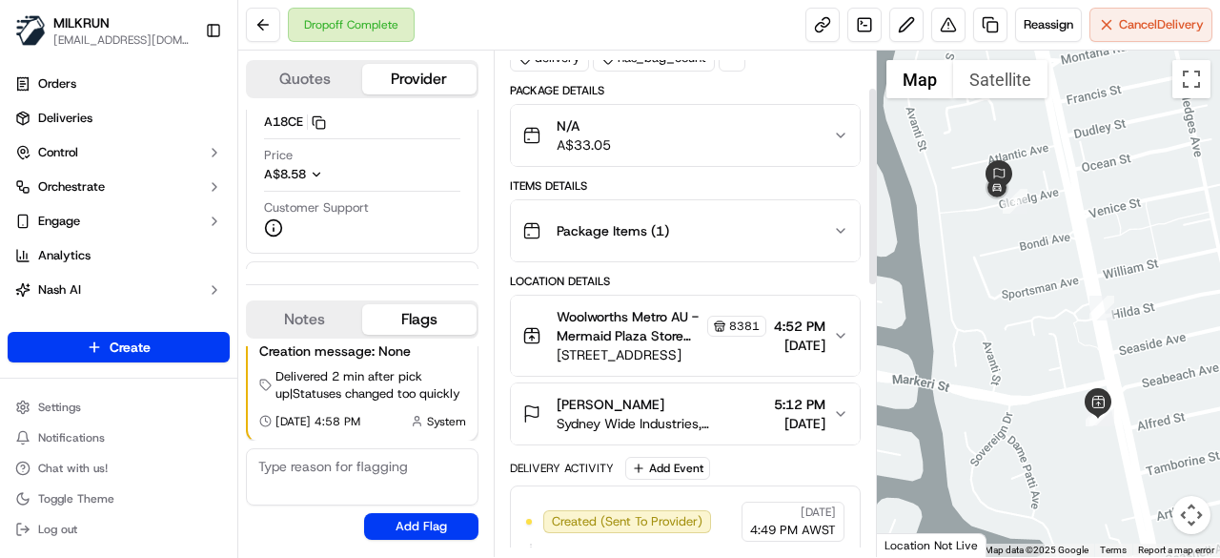
scroll to position [95, 0]
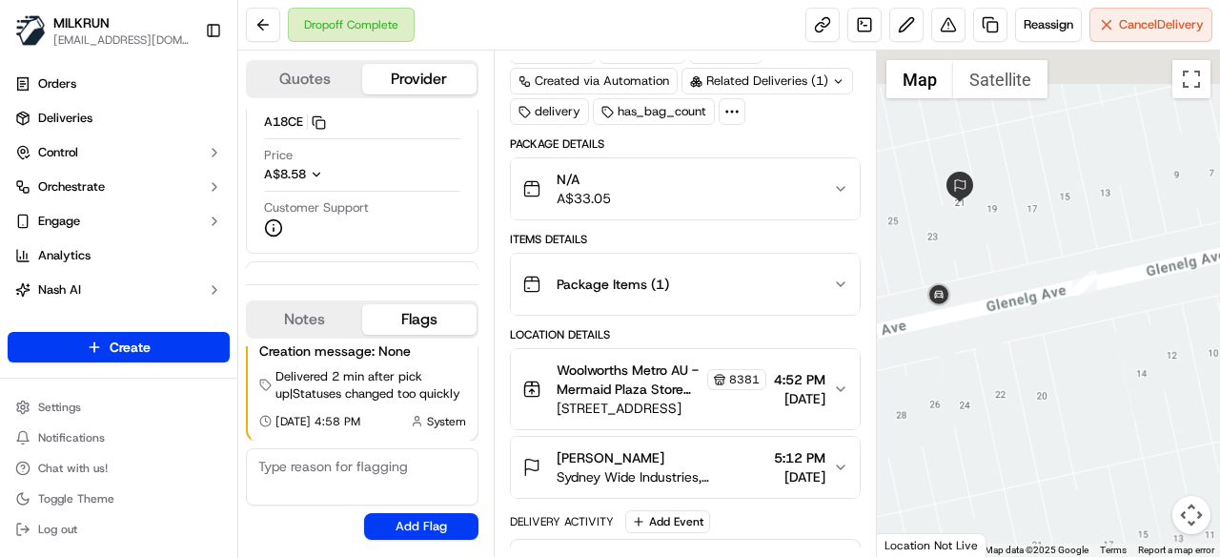
drag, startPoint x: 1012, startPoint y: 256, endPoint x: 1053, endPoint y: 377, distance: 126.9
click at [1053, 377] on div at bounding box center [1049, 304] width 344 height 506
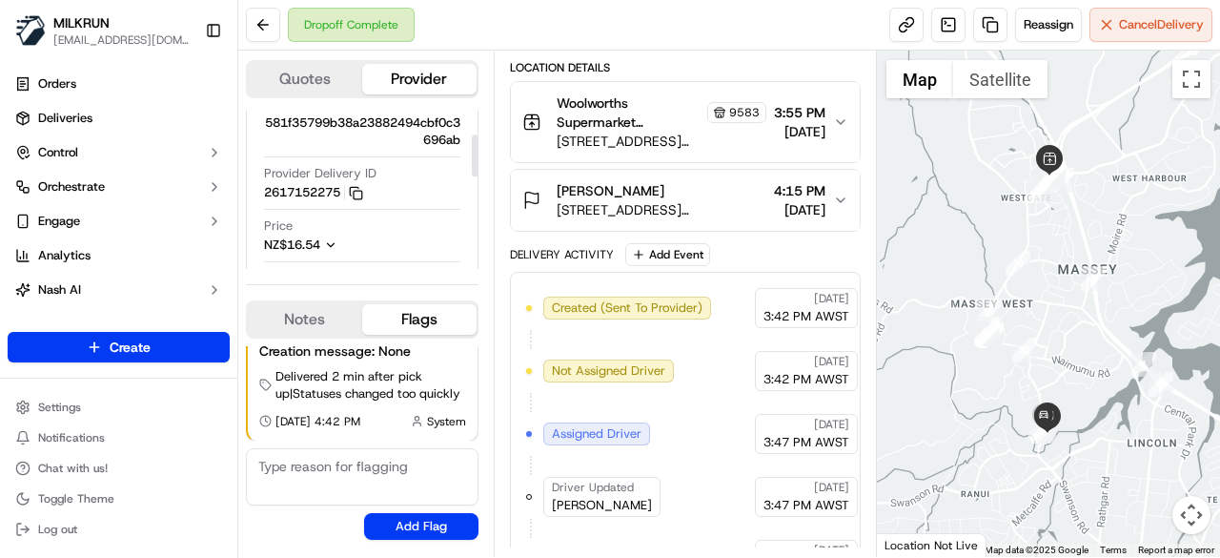
scroll to position [95, 0]
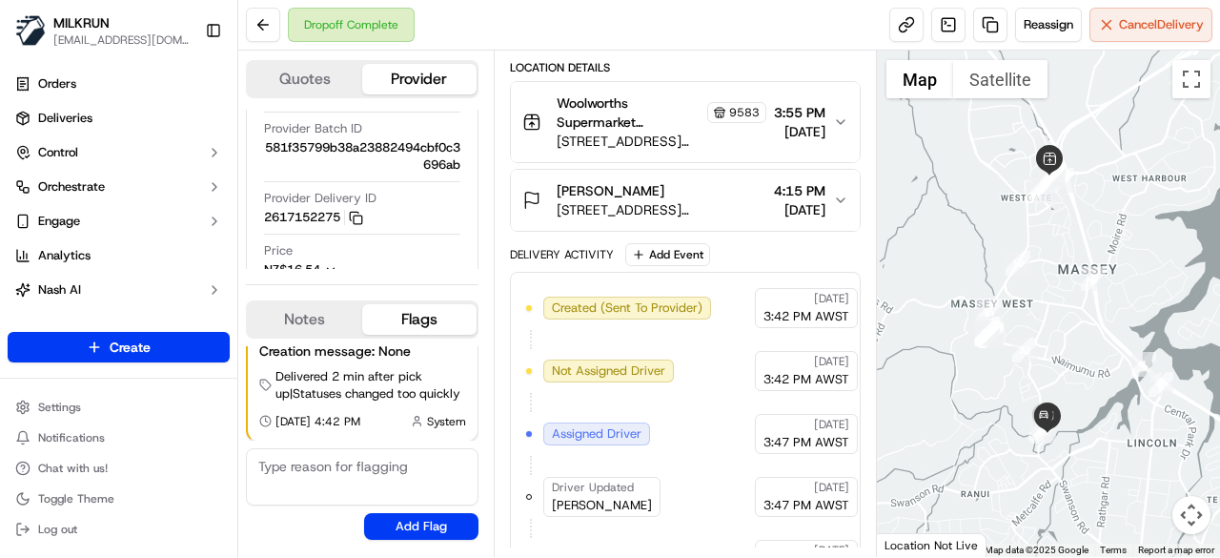
click at [774, 201] on span "[DATE]" at bounding box center [799, 209] width 51 height 19
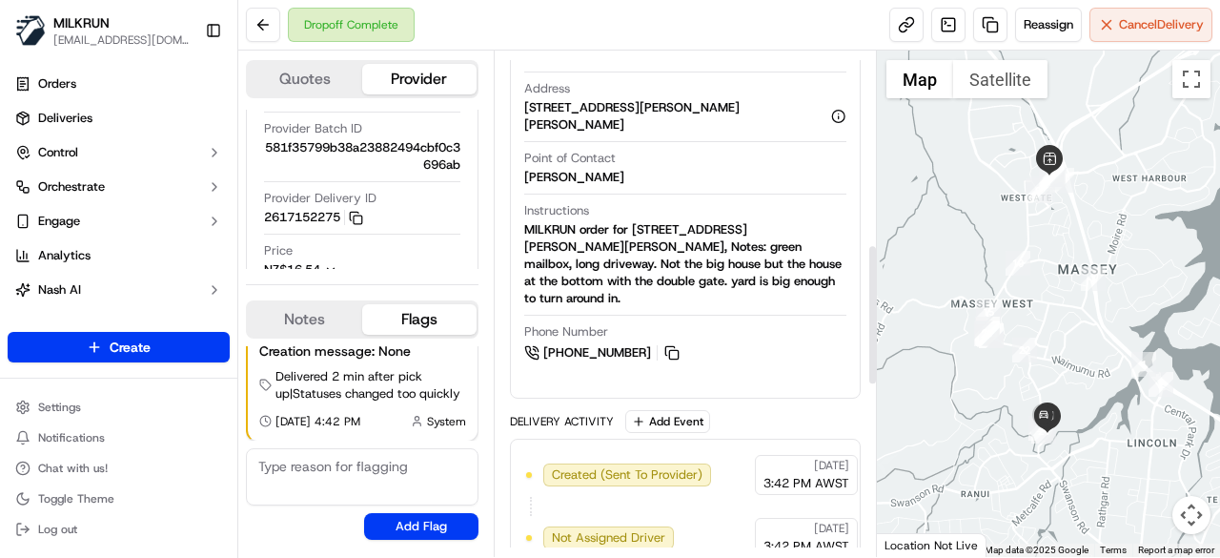
scroll to position [763, 0]
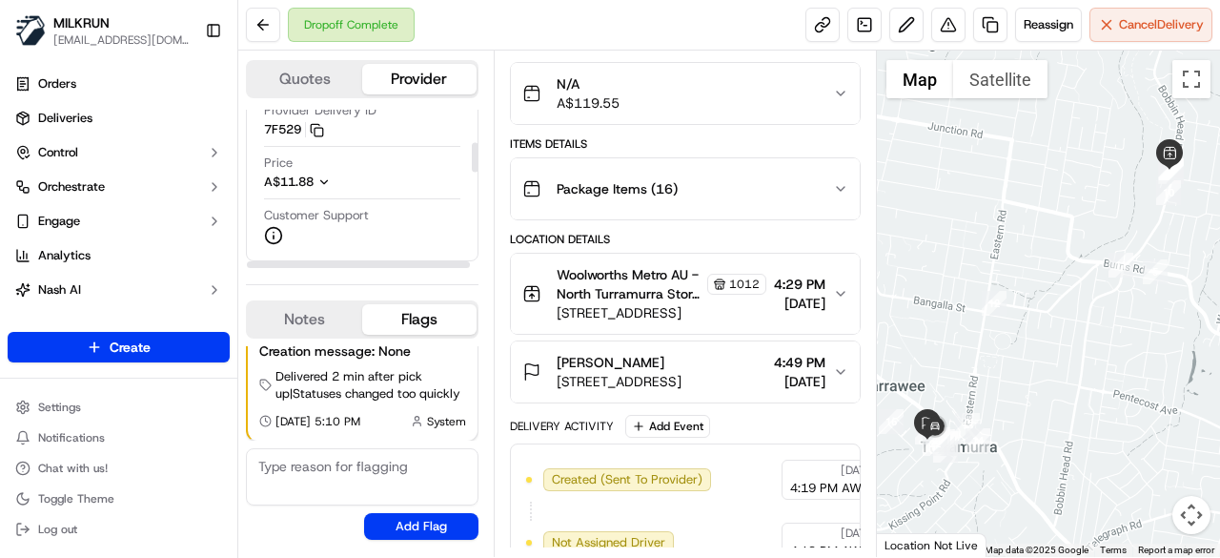
scroll to position [95, 0]
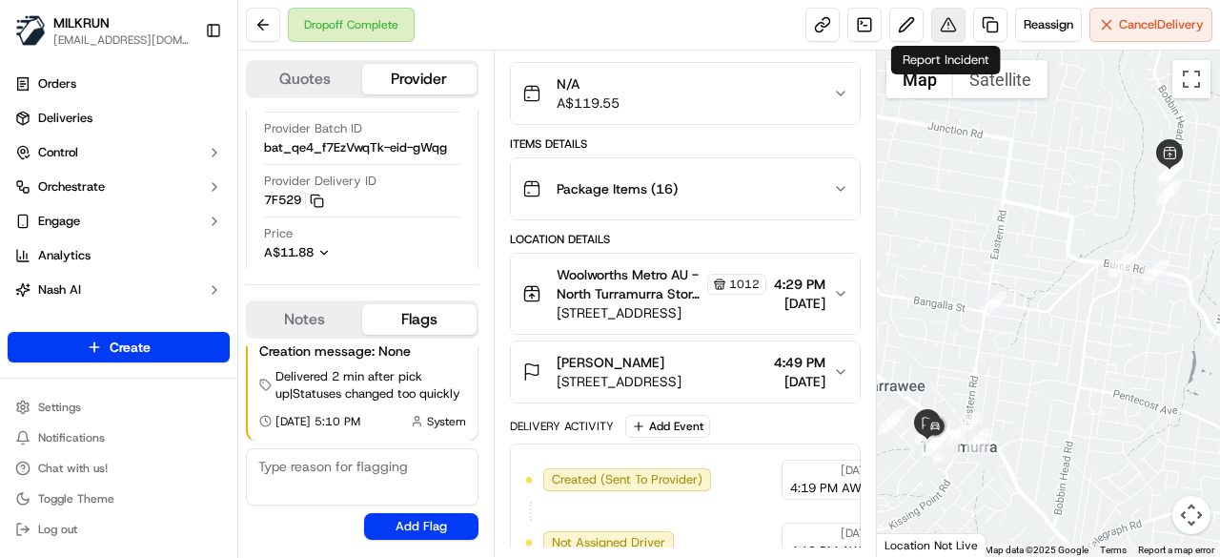
click at [948, 26] on button at bounding box center [948, 25] width 34 height 34
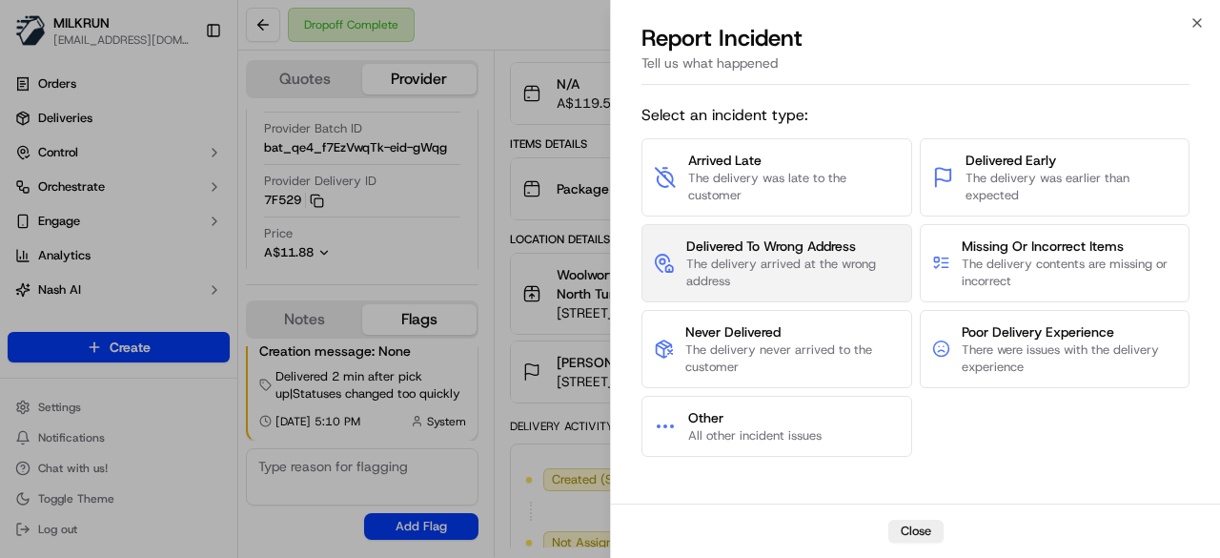
click at [724, 280] on span "The delivery arrived at the wrong address" at bounding box center [793, 272] width 214 height 34
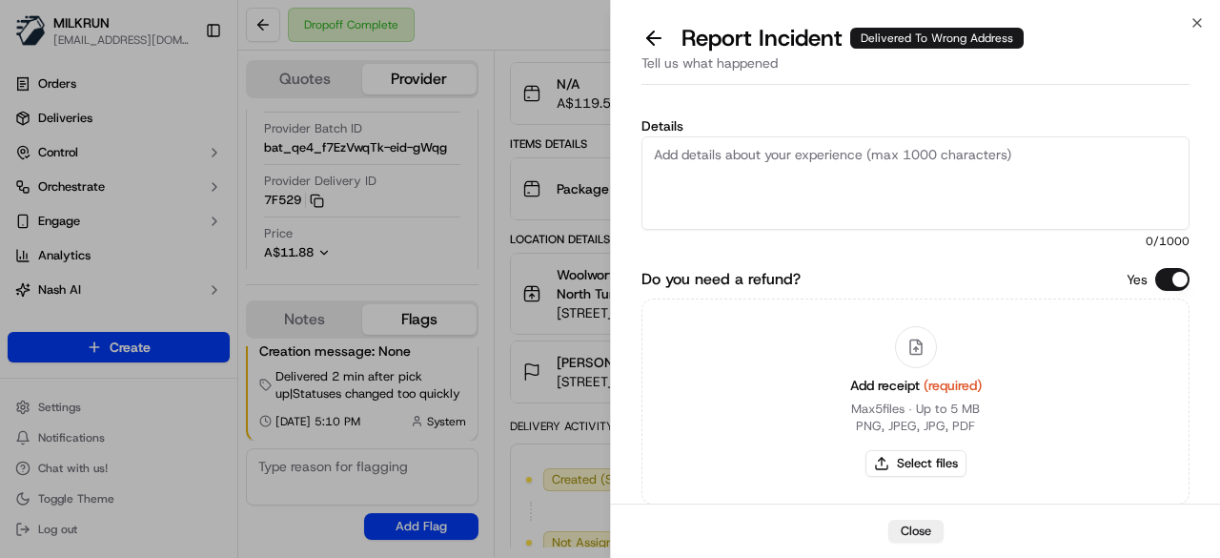
drag, startPoint x: 911, startPoint y: 178, endPoint x: 928, endPoint y: 190, distance: 20.6
click at [911, 178] on textarea "Details" at bounding box center [916, 182] width 548 height 93
click at [954, 206] on textarea "Details" at bounding box center [916, 182] width 548 height 93
type textarea "Customer did not received their order. Please process refund for $119.55"
click at [888, 459] on button "Select files" at bounding box center [916, 463] width 101 height 27
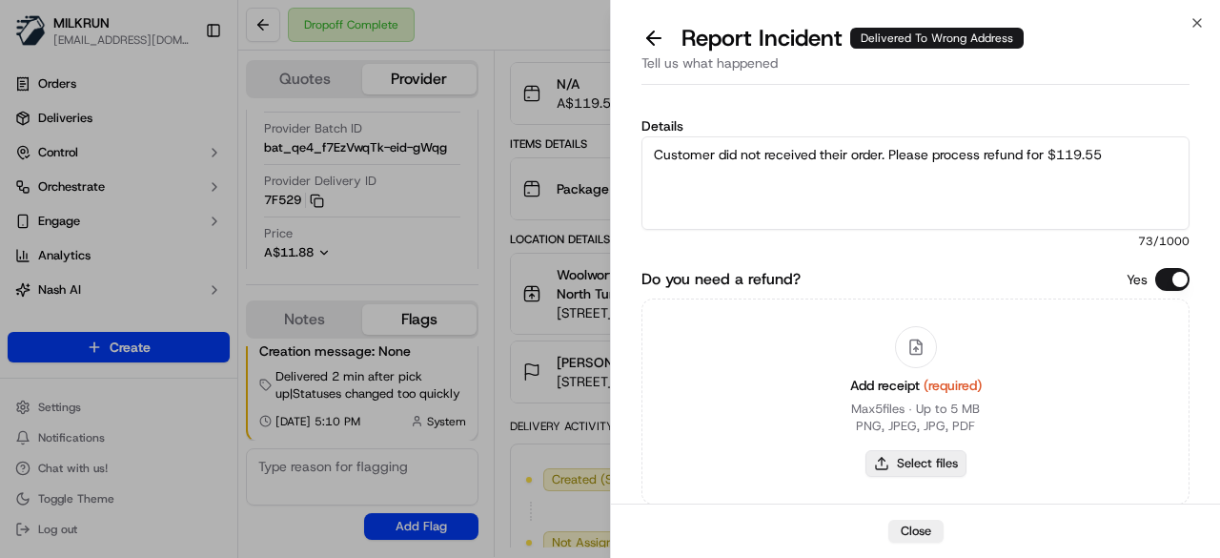
type input "C:\fakepath\Screenshot [DATE] 175035.png"
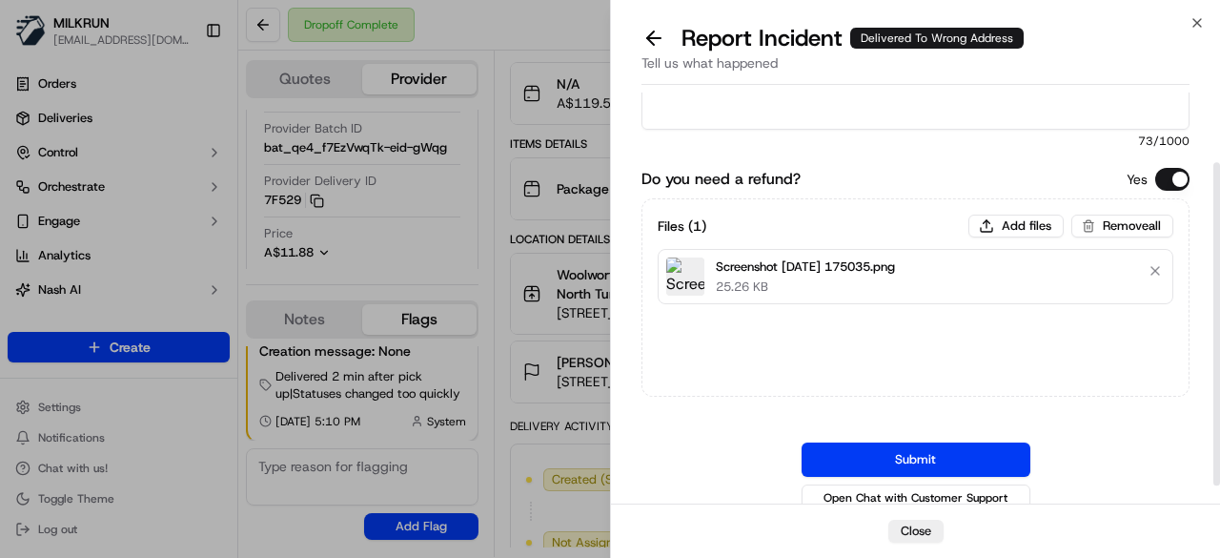
scroll to position [113, 0]
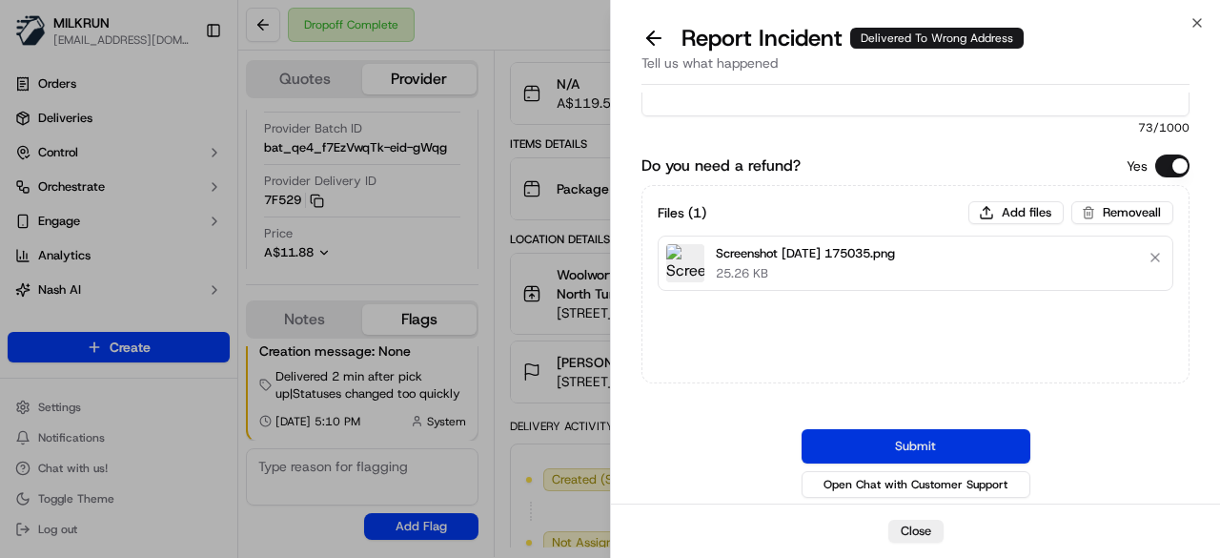
click at [869, 436] on button "Submit" at bounding box center [916, 446] width 229 height 34
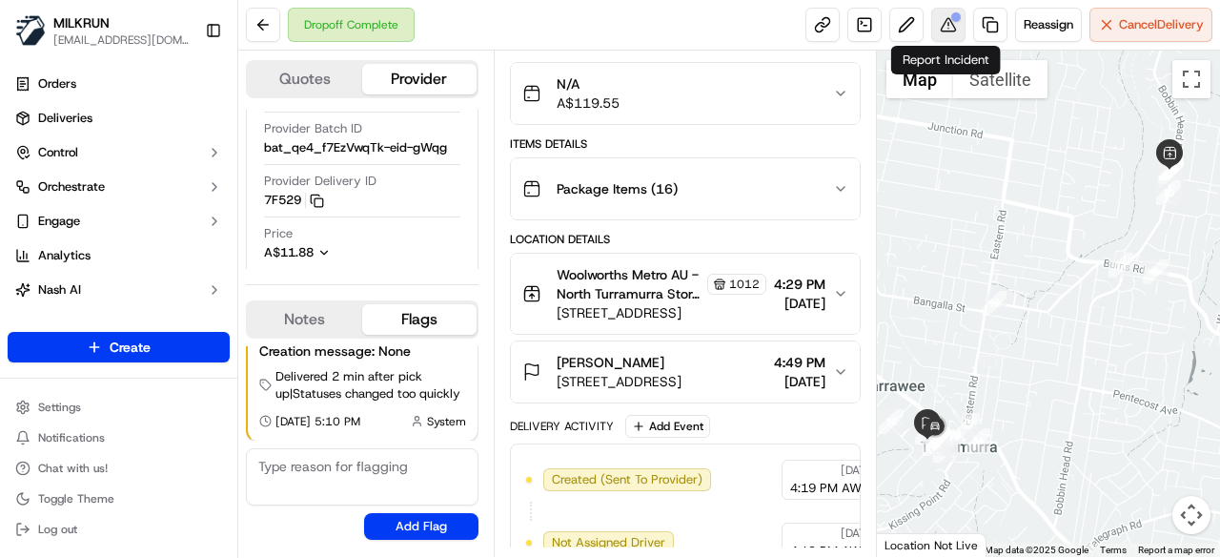
click at [945, 18] on button at bounding box center [948, 25] width 34 height 34
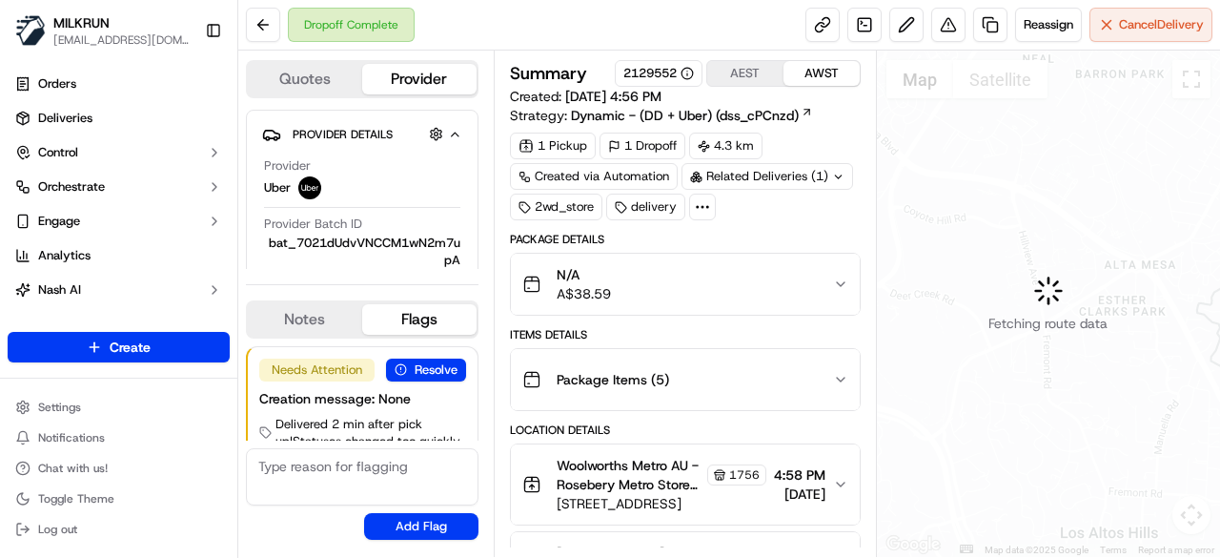
scroll to position [48, 0]
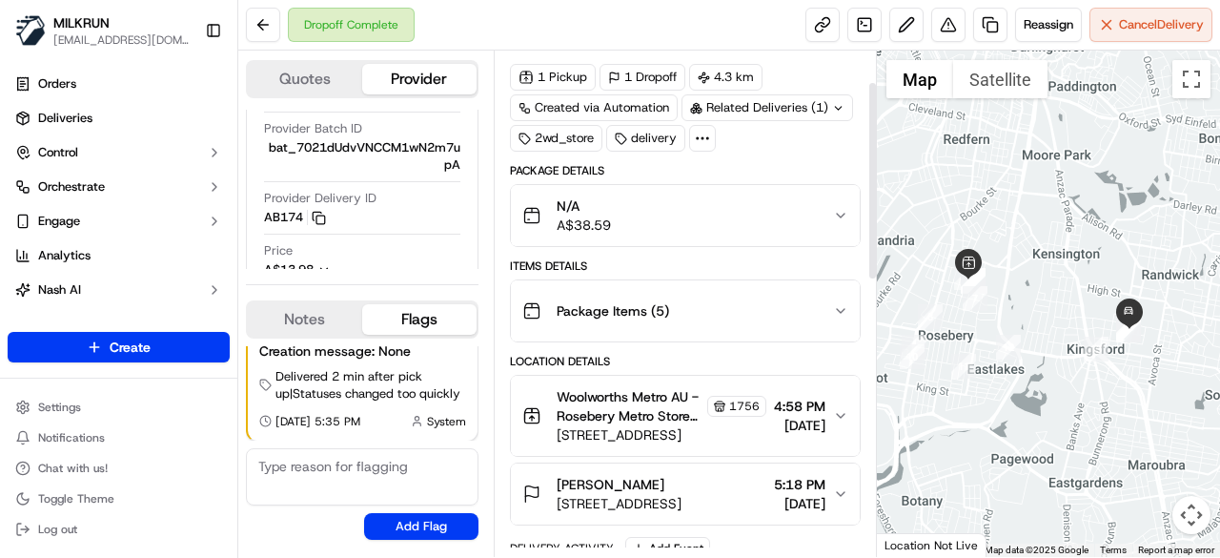
scroll to position [95, 0]
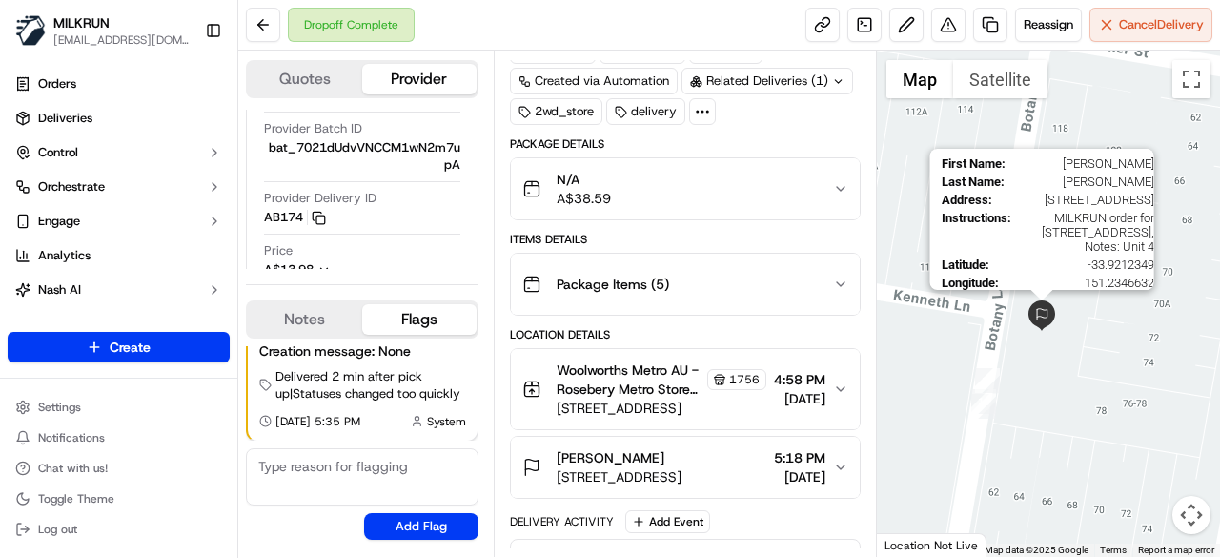
drag, startPoint x: 994, startPoint y: 178, endPoint x: 1036, endPoint y: 340, distance: 167.4
click at [1036, 331] on img at bounding box center [1042, 315] width 31 height 31
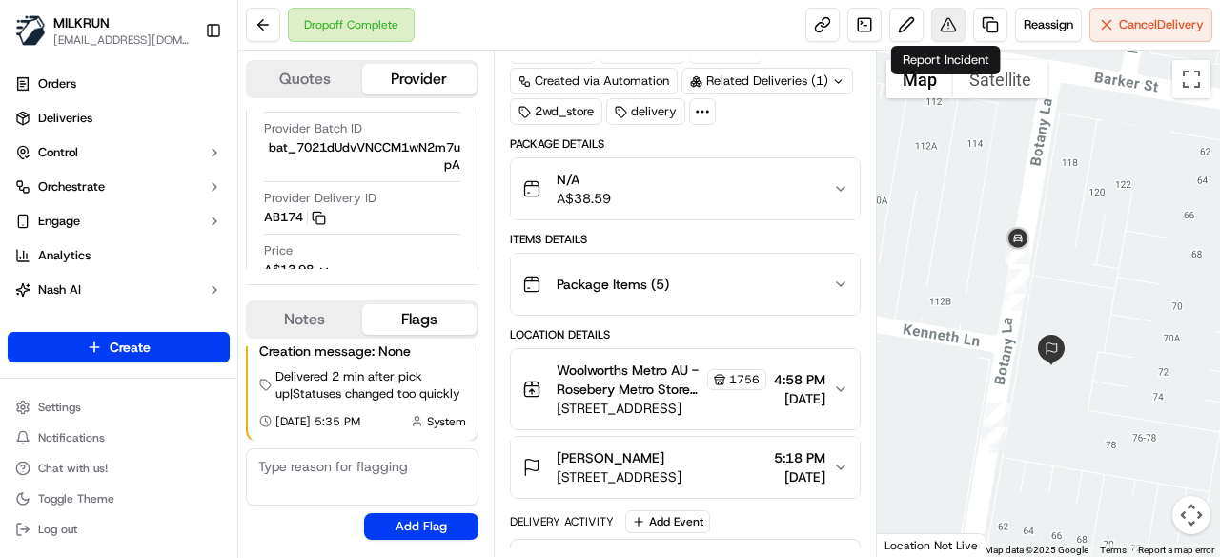
click at [940, 22] on button at bounding box center [948, 25] width 34 height 34
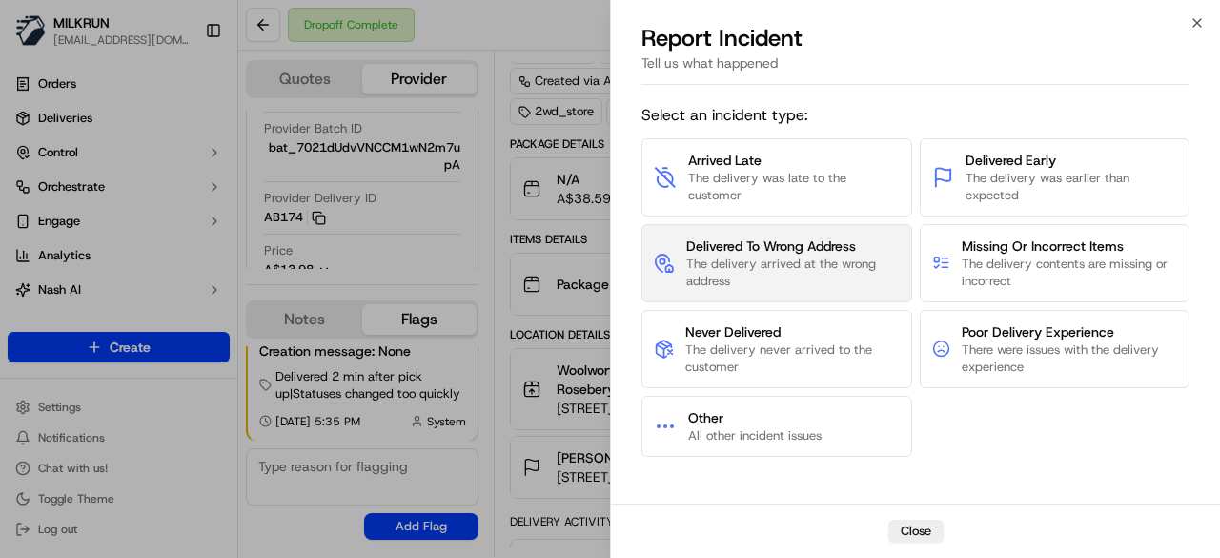
click at [812, 270] on span "The delivery arrived at the wrong address" at bounding box center [793, 272] width 214 height 34
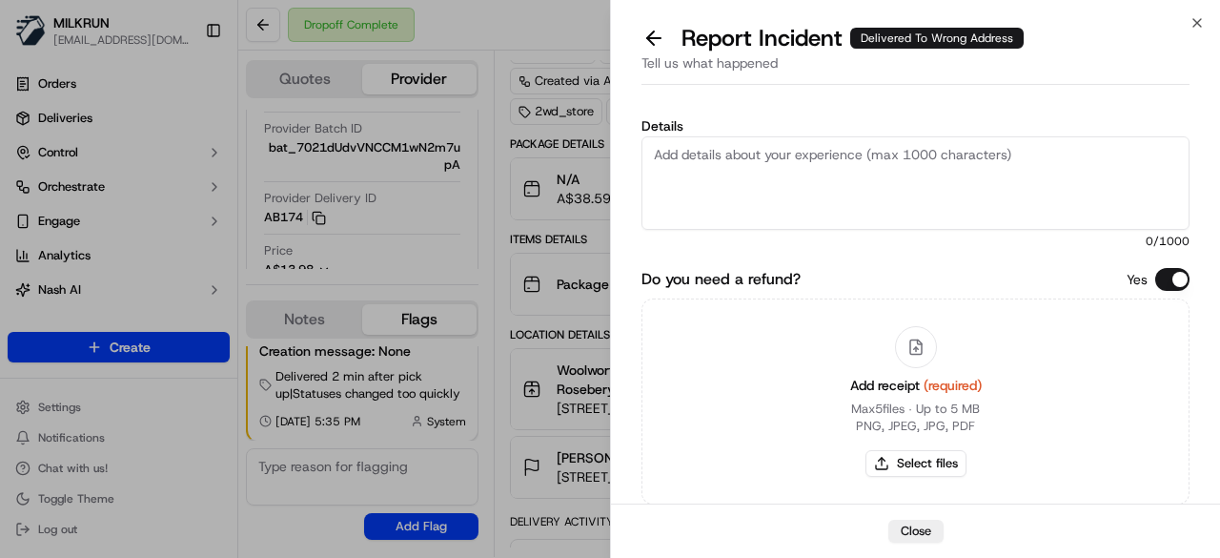
click at [805, 207] on textarea "Details" at bounding box center [916, 182] width 548 height 93
type textarea "Order was dropped off at the wrong location. Please refund $38.59"
click at [933, 462] on button "Select files" at bounding box center [916, 463] width 101 height 27
type input "C:\fakepath\Screenshot 2025-09-16 182309.png"
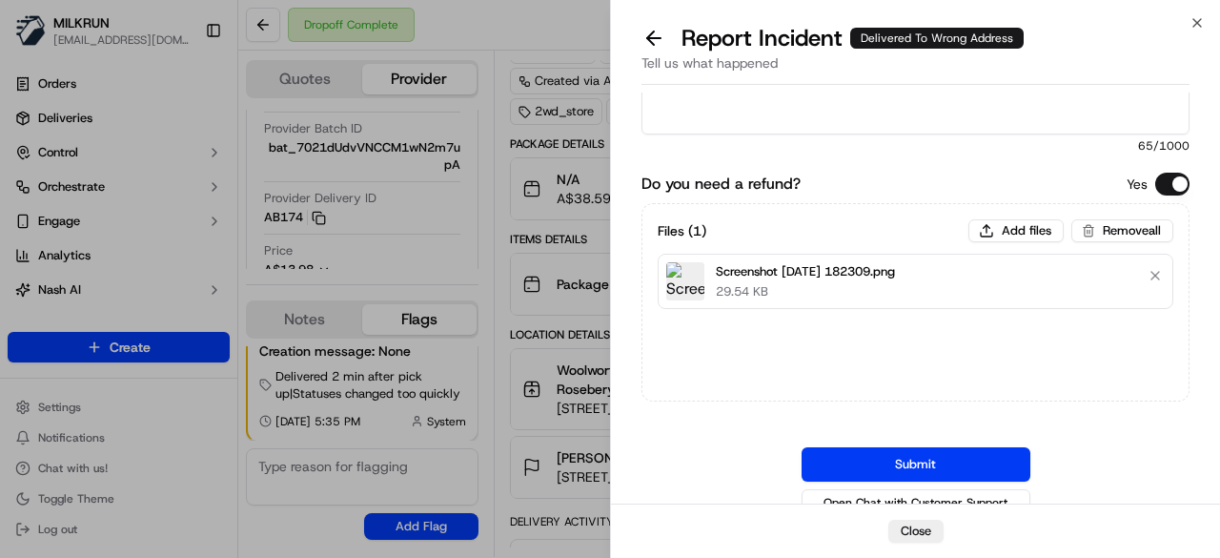
click at [858, 462] on button "Submit" at bounding box center [916, 464] width 229 height 34
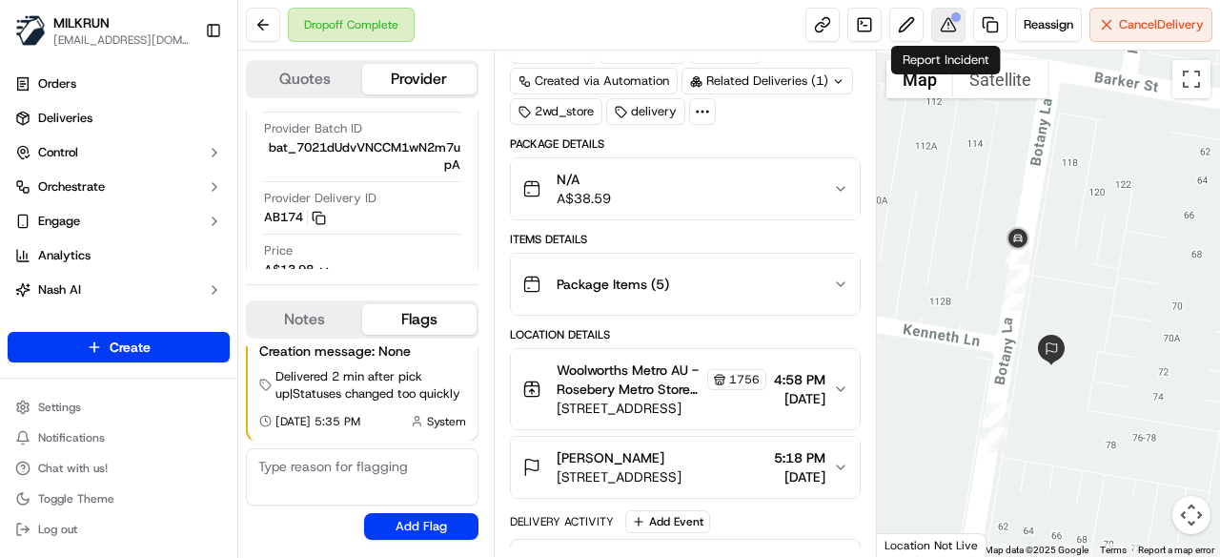
click at [938, 27] on button at bounding box center [948, 25] width 34 height 34
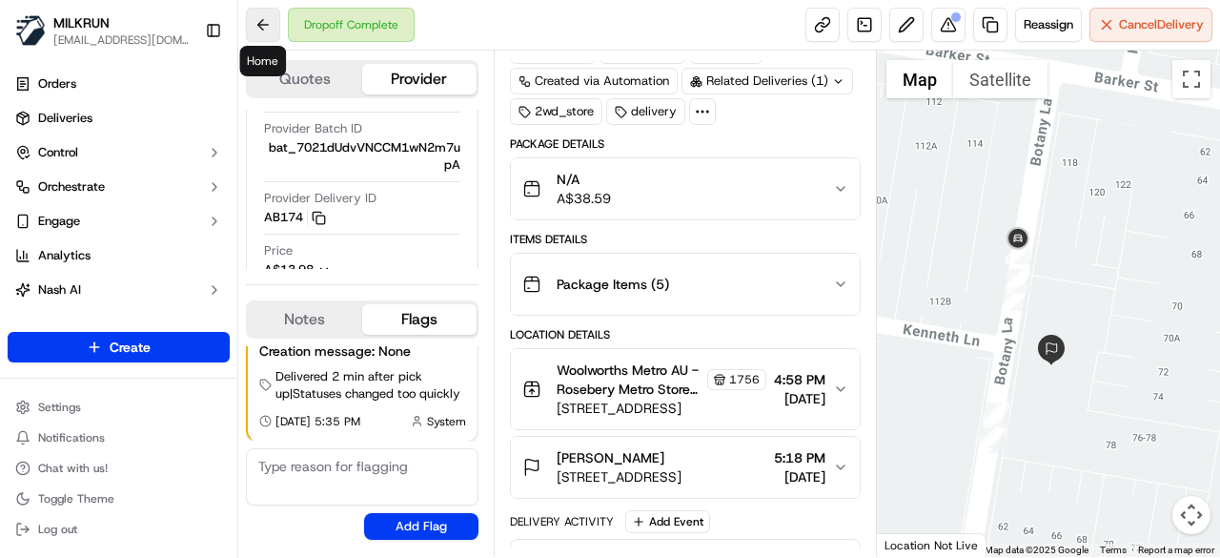
click at [255, 30] on button at bounding box center [263, 25] width 34 height 34
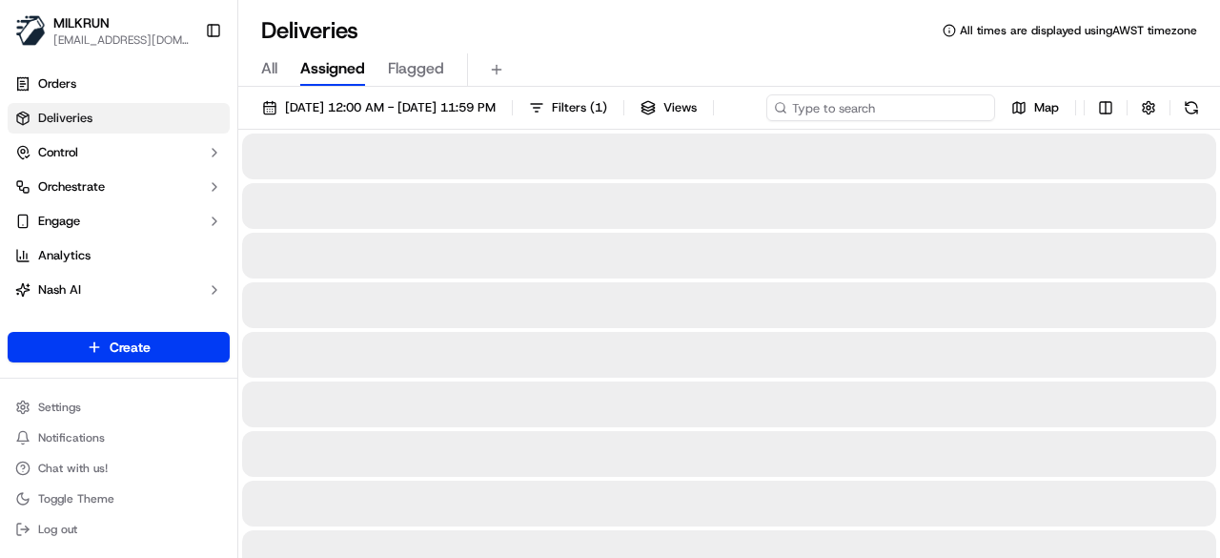
click at [886, 111] on div "16/09/2025 12:00 AM - 16/09/2025 11:59 PM Filters ( 1 ) Views Map" at bounding box center [729, 111] width 982 height 35
paste input "77408859-0ab0-465a-b988-c37988c1be85"
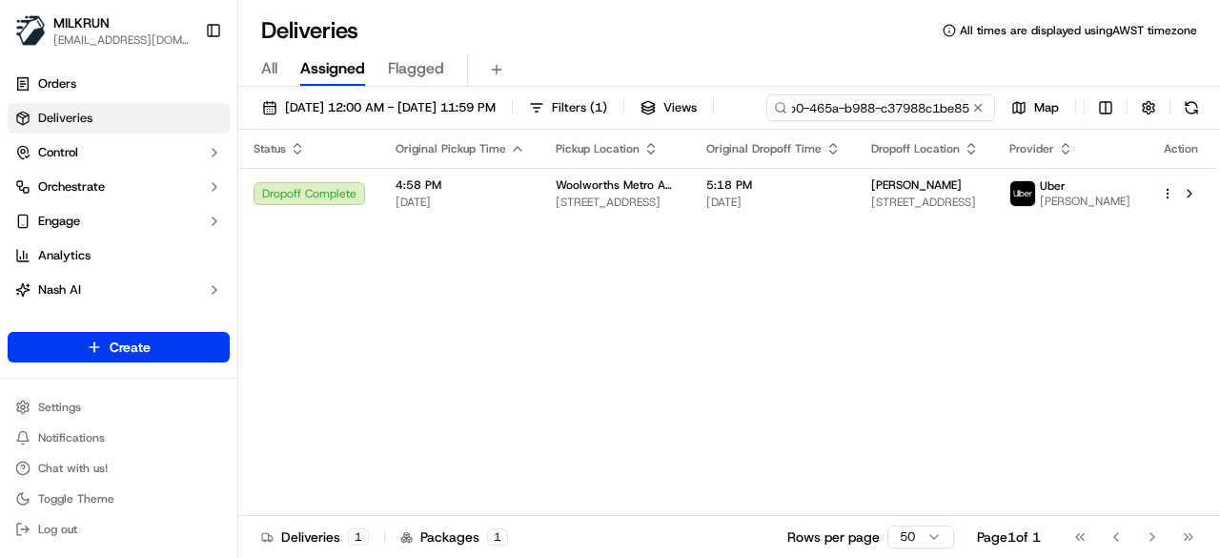
type input "77408859-0ab0-465a-b988-c37988c1be85"
click at [463, 146] on div "16/09/2025 12:00 AM - 16/09/2025 11:59 PM Filters ( 1 ) Views 77408859-0ab0-465…" at bounding box center [729, 324] width 982 height 475
click at [982, 106] on button at bounding box center [977, 107] width 19 height 19
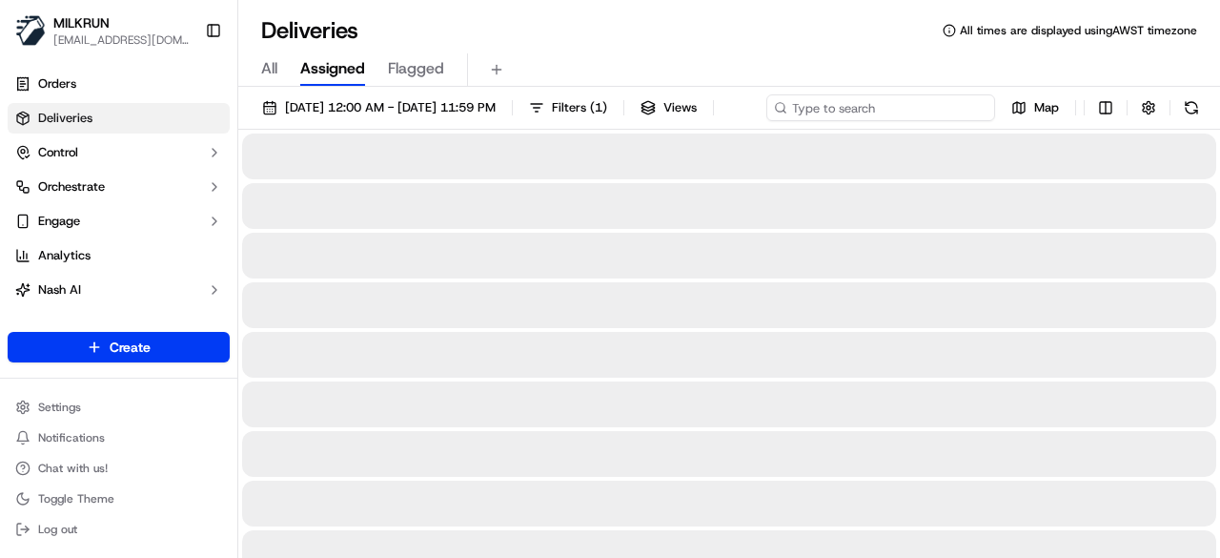
click at [862, 107] on div "16/09/2025 12:00 AM - 16/09/2025 11:59 PM Filters ( 1 ) Views Map" at bounding box center [729, 111] width 982 height 35
paste input "0fdb8298-4fc4-4db2-b74e-89e77e2d9f71"
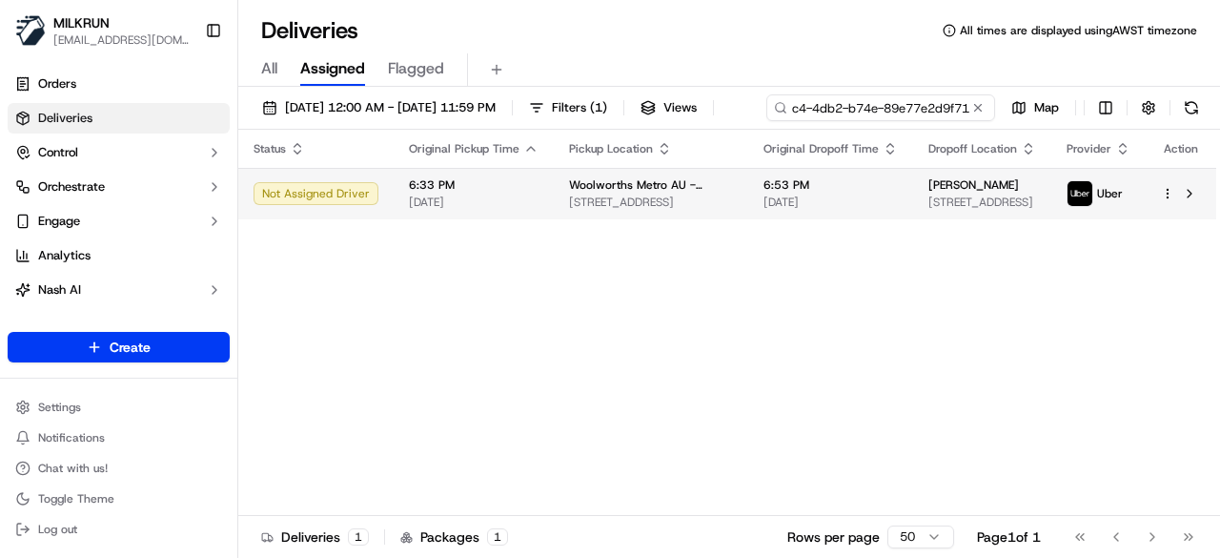
type input "0fdb8298-4fc4-4db2-b74e-89e77e2d9f71"
click at [691, 223] on div "Status Original Pickup Time Pickup Location Original Dropoff Time Dropoff Locat…" at bounding box center [727, 323] width 978 height 386
click at [671, 203] on span "1 Crewe Pl, Rosebery, NSW 2018, AU" at bounding box center [651, 201] width 164 height 15
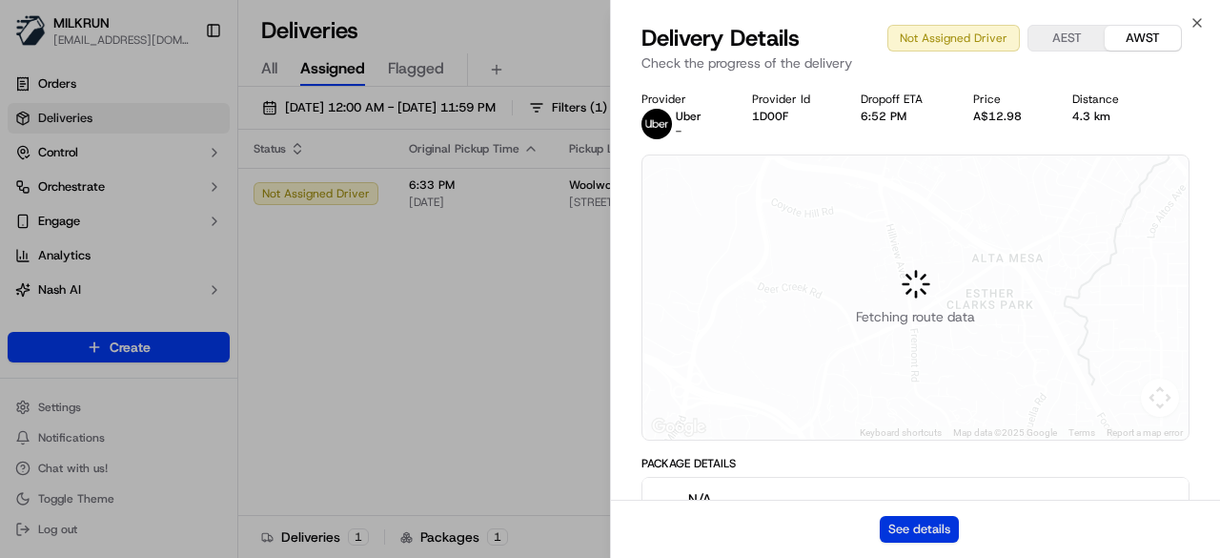
click at [922, 522] on button "See details" at bounding box center [919, 529] width 79 height 27
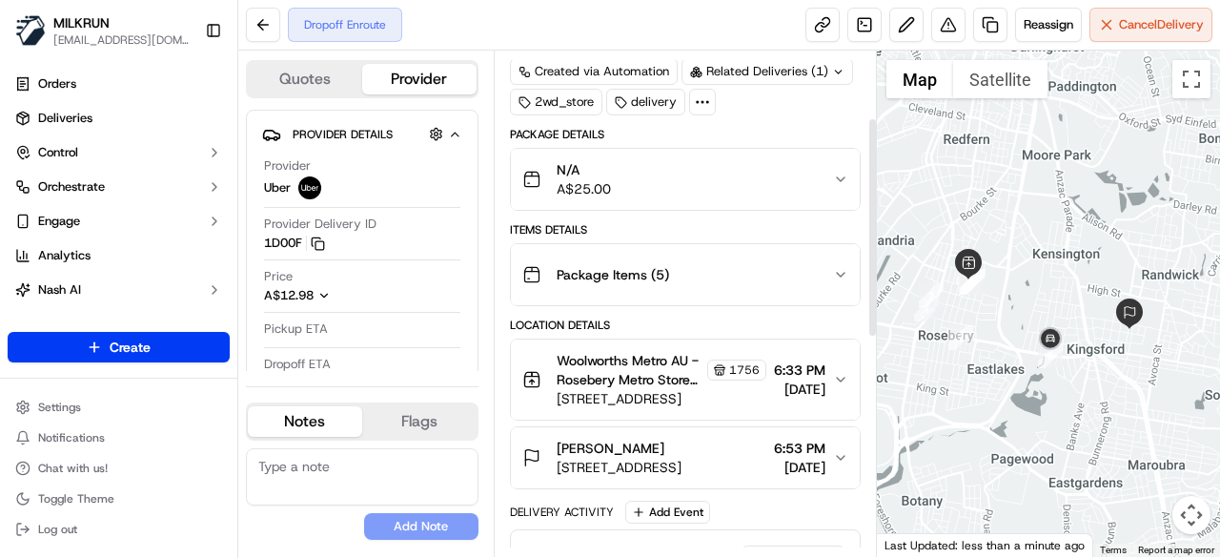
scroll to position [191, 0]
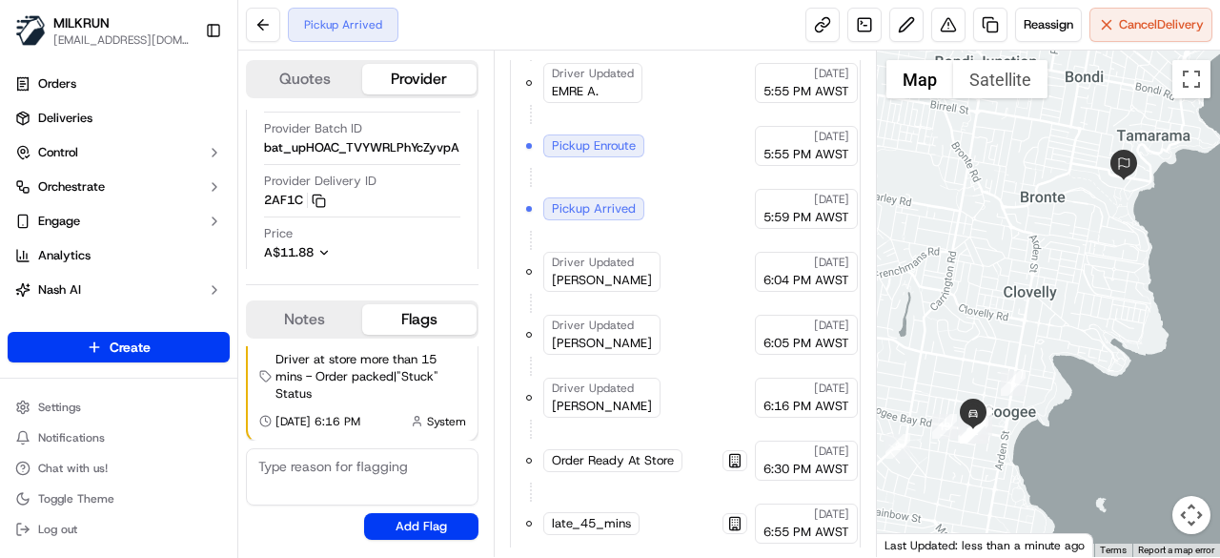
scroll to position [585, 0]
